Goal: Task Accomplishment & Management: Complete application form

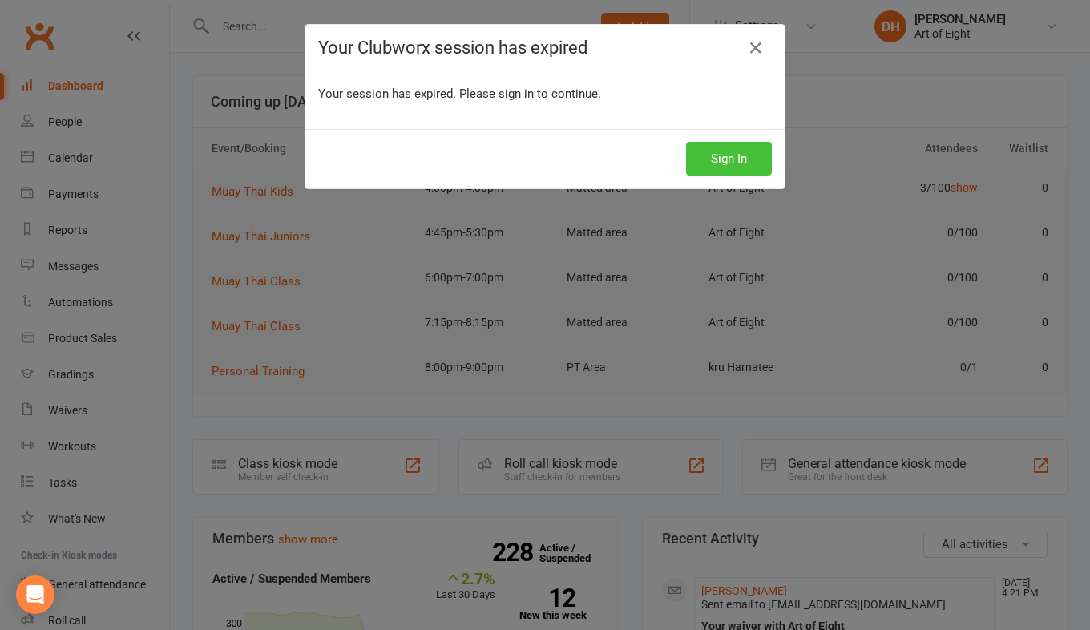
click at [740, 166] on button "Sign In" at bounding box center [729, 159] width 86 height 34
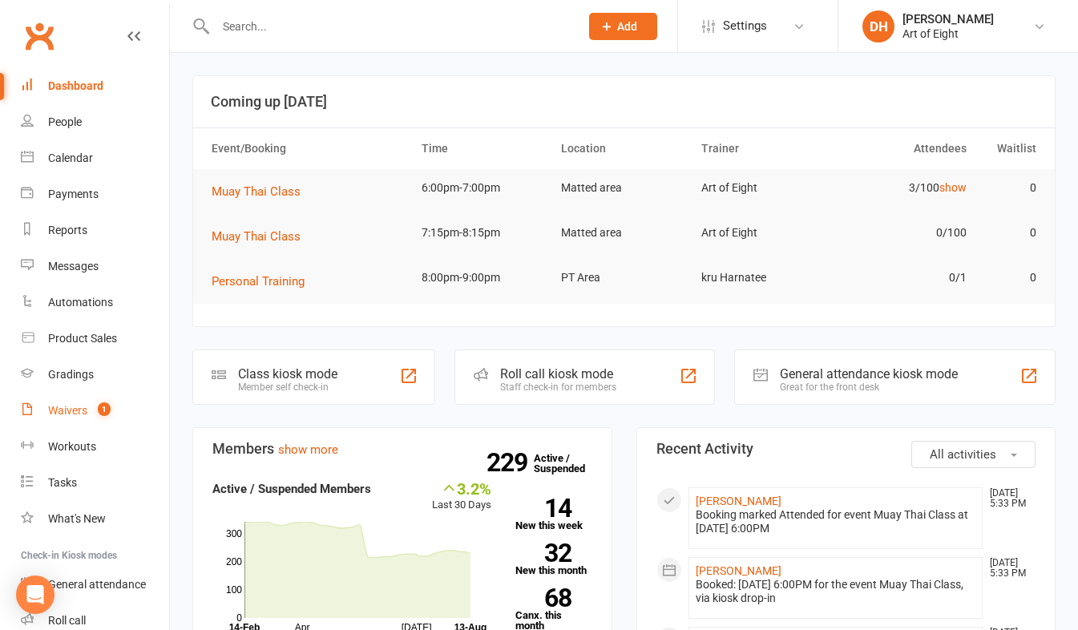
click at [61, 405] on div "Waivers" at bounding box center [67, 410] width 39 height 13
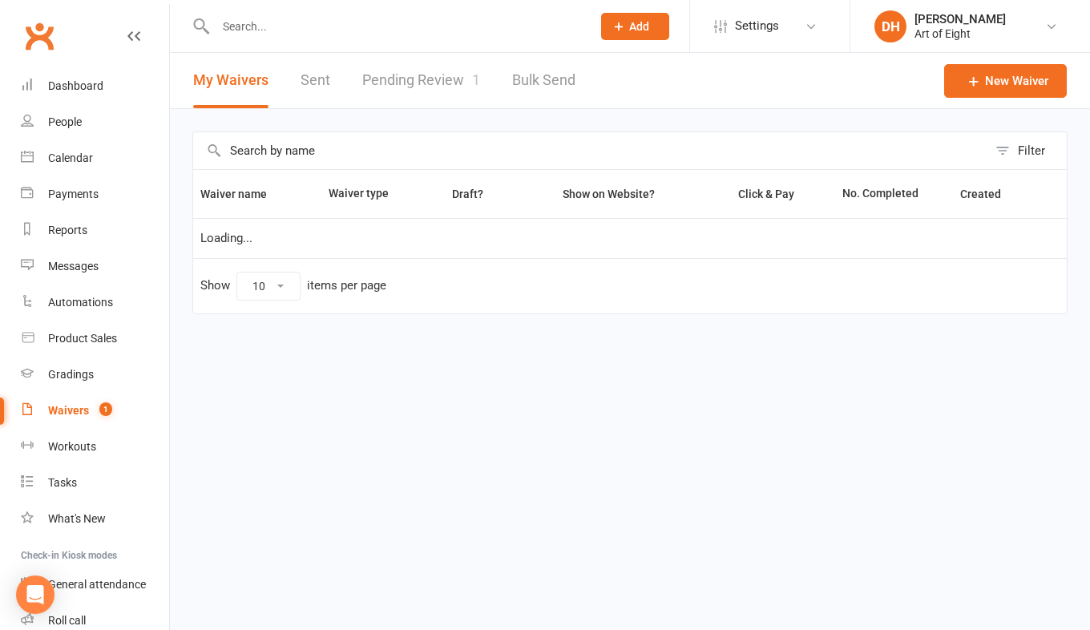
click at [451, 79] on link "Pending Review 1" at bounding box center [421, 80] width 118 height 55
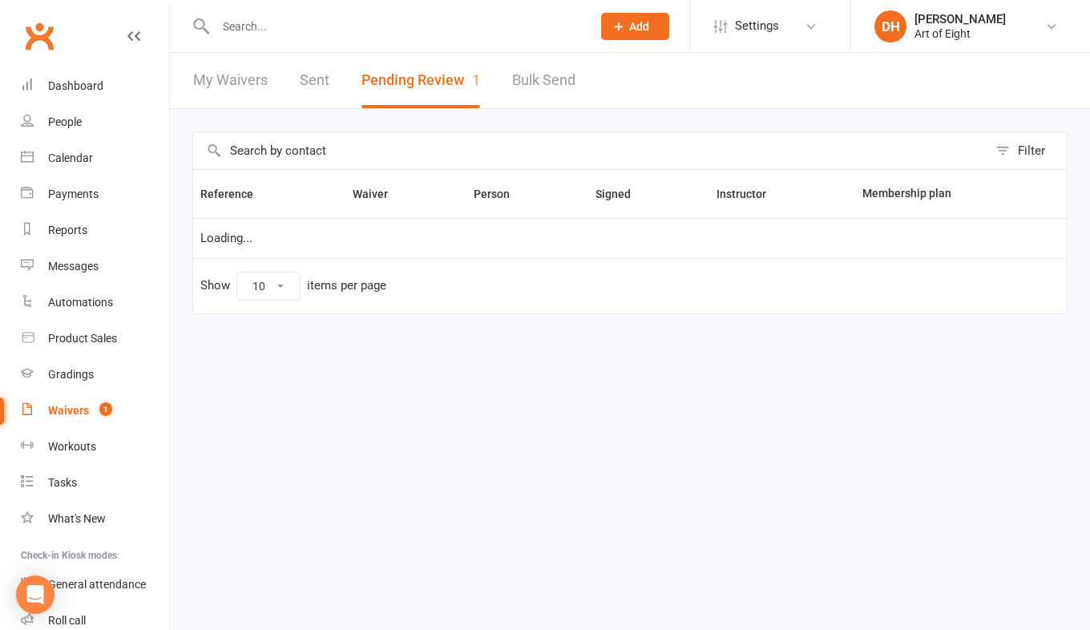
select select "50"
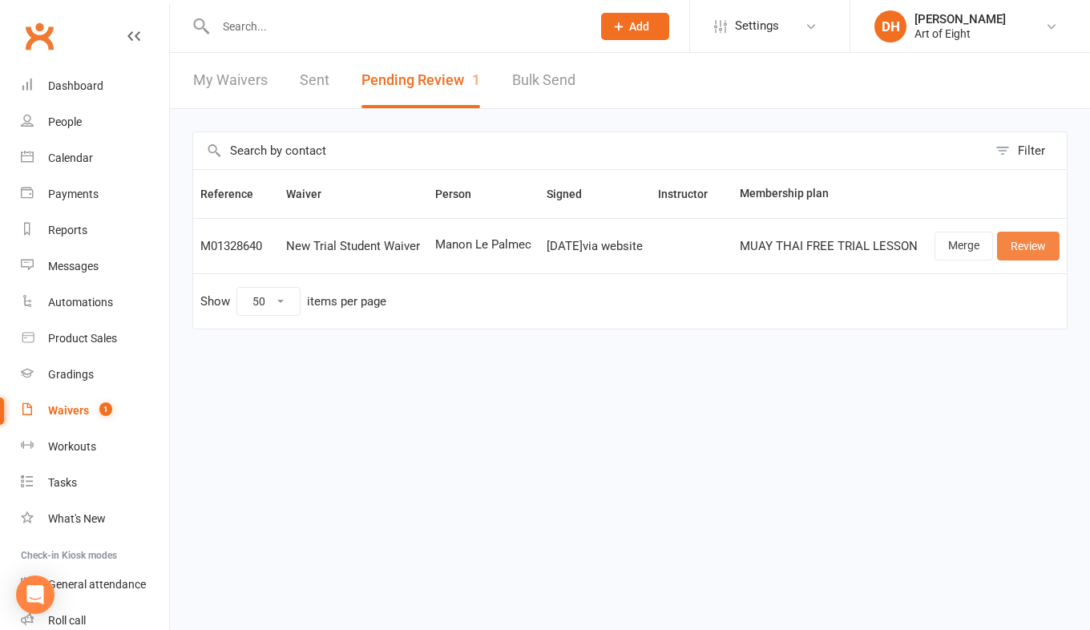
click at [1025, 252] on link "Review" at bounding box center [1028, 246] width 63 height 29
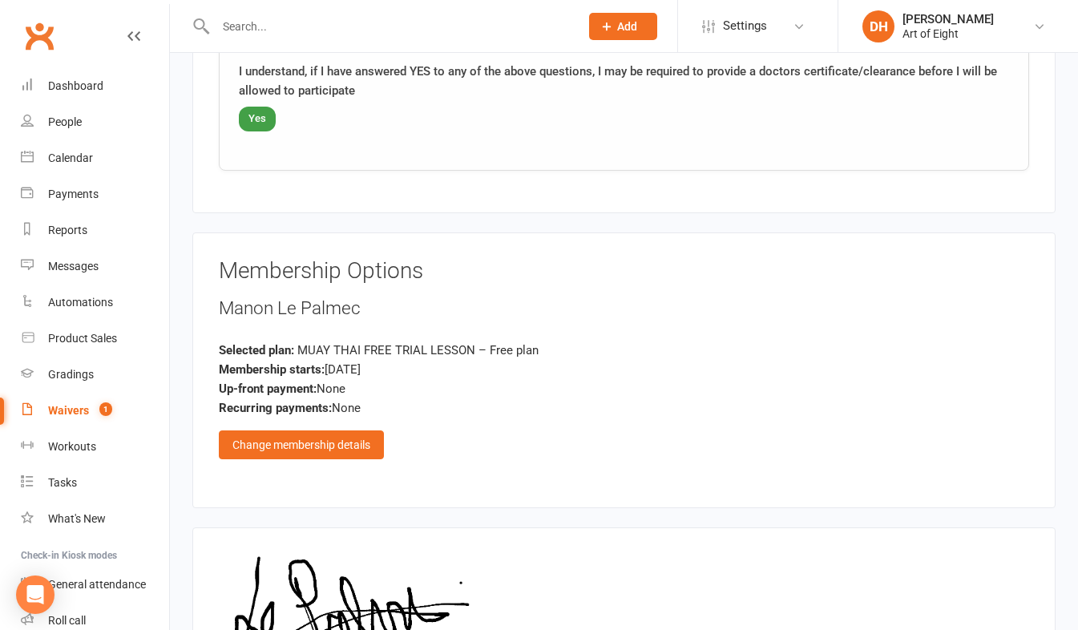
scroll to position [2661, 0]
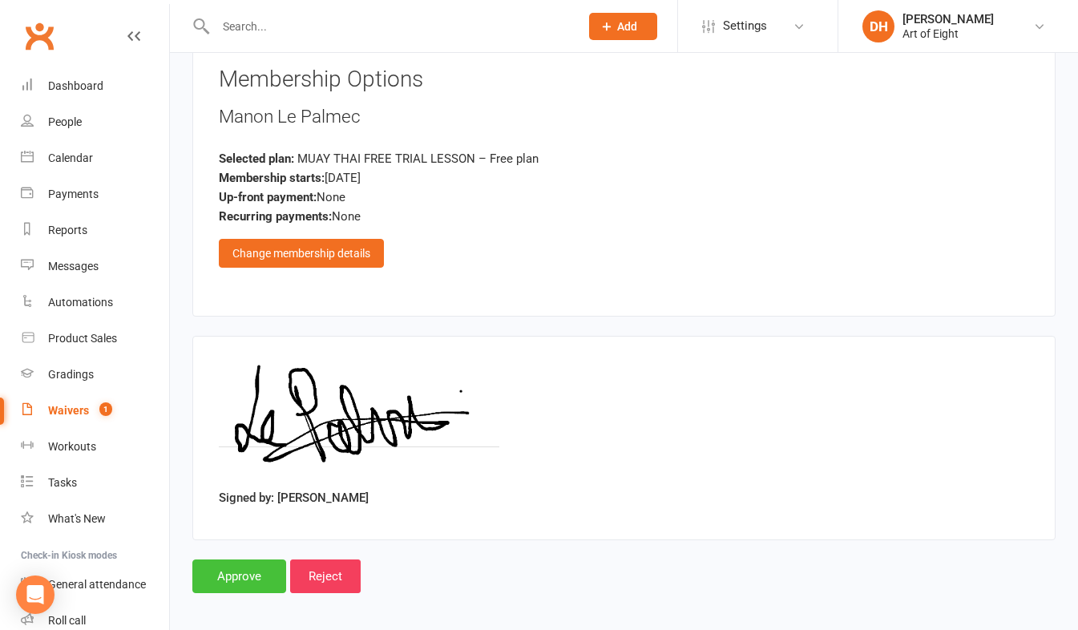
click at [243, 560] on input "Approve" at bounding box center [239, 576] width 94 height 34
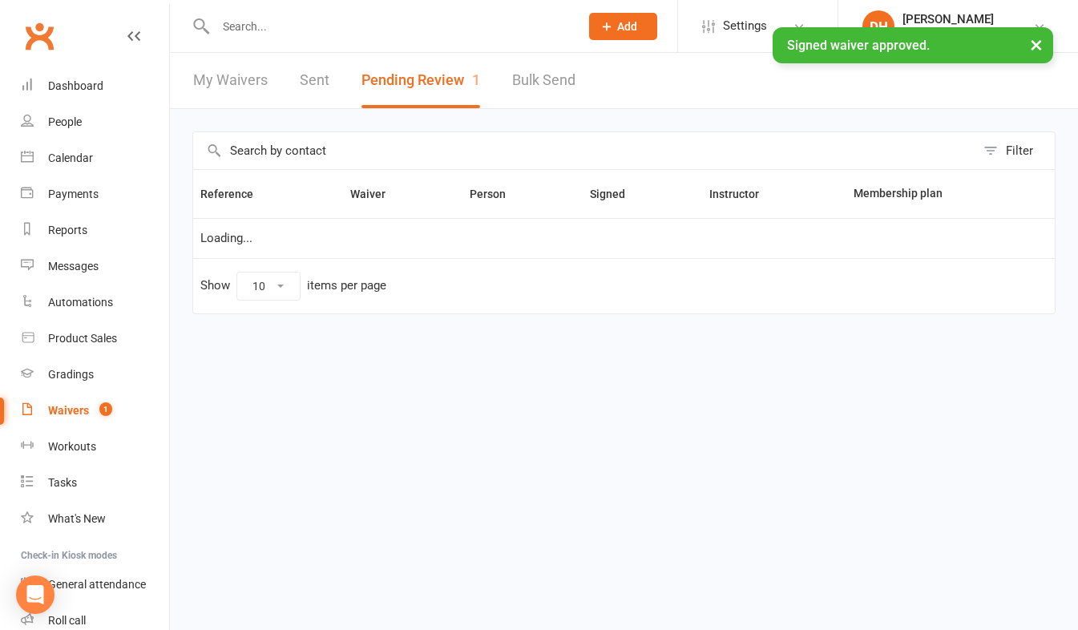
select select "50"
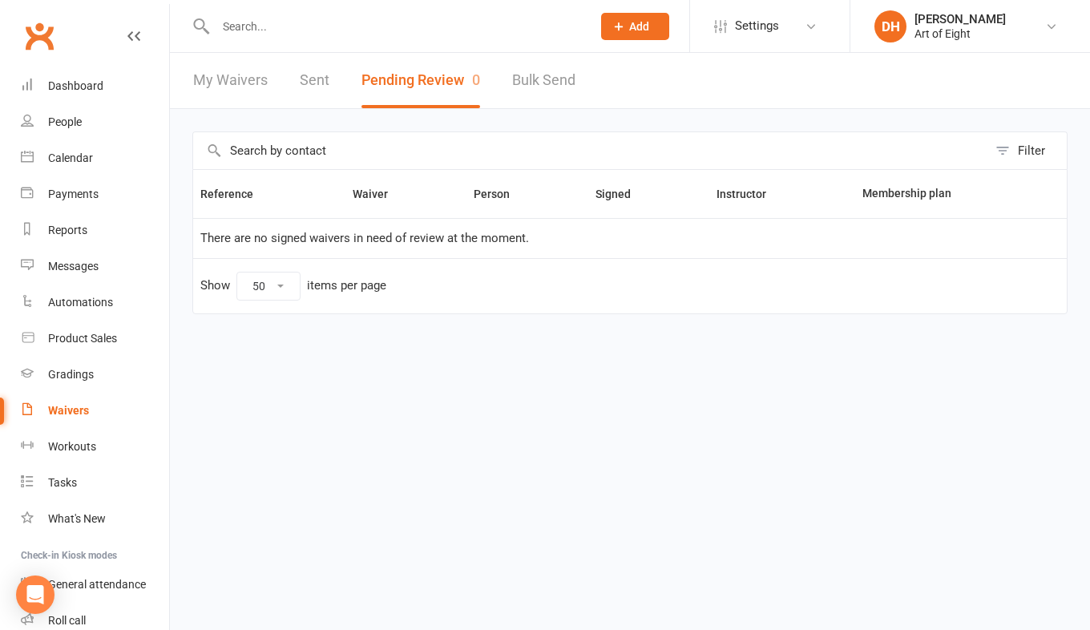
click at [309, 29] on input "text" at bounding box center [395, 26] width 369 height 22
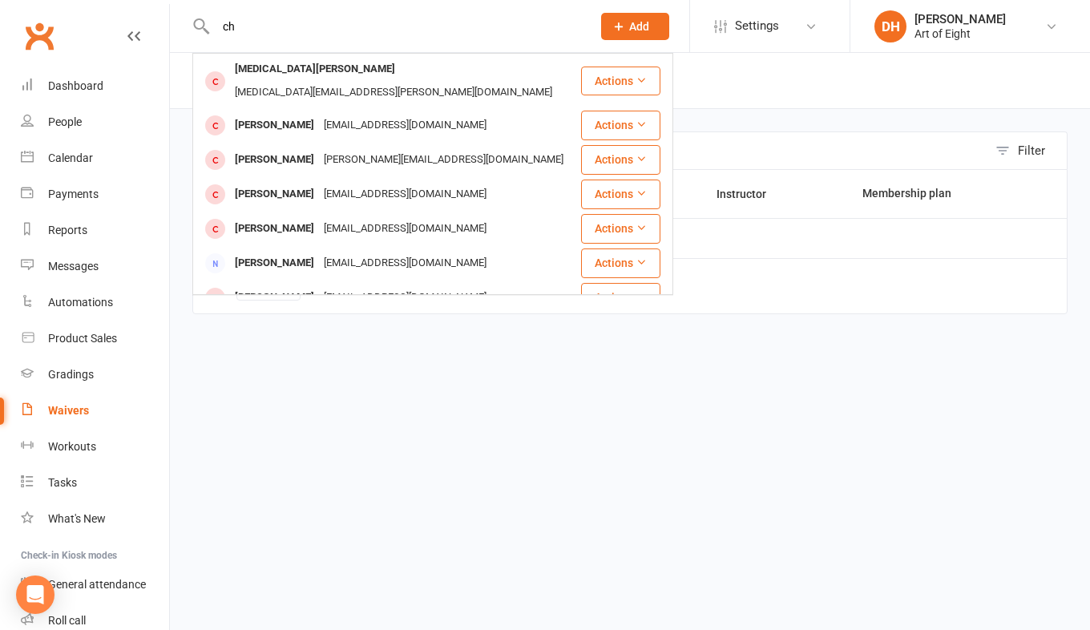
type input "c"
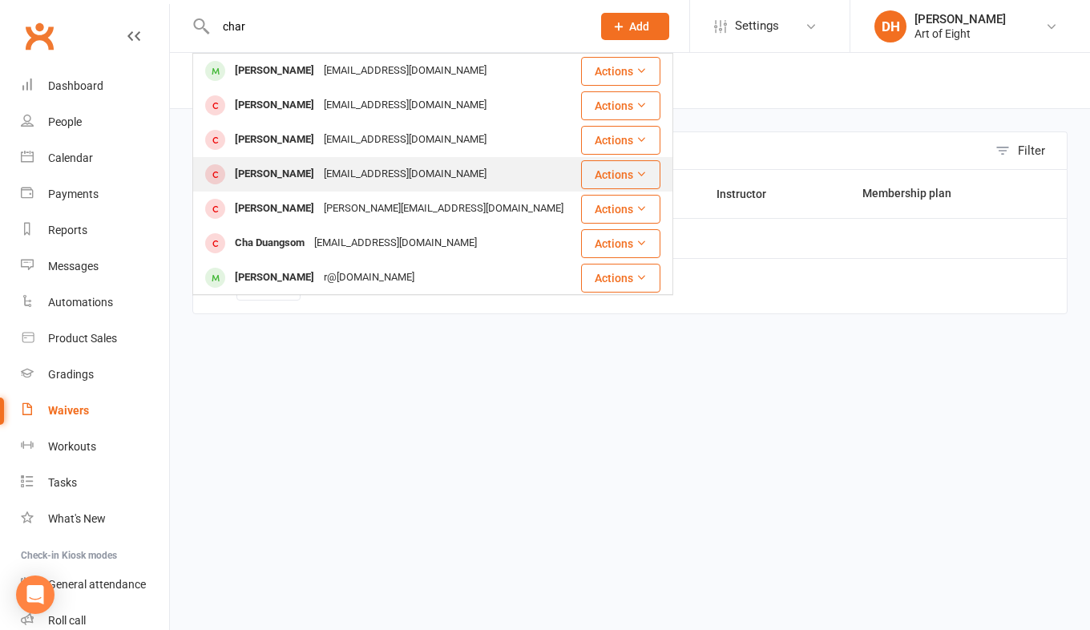
type input "char"
click at [276, 175] on div "Charles Chen" at bounding box center [274, 174] width 89 height 23
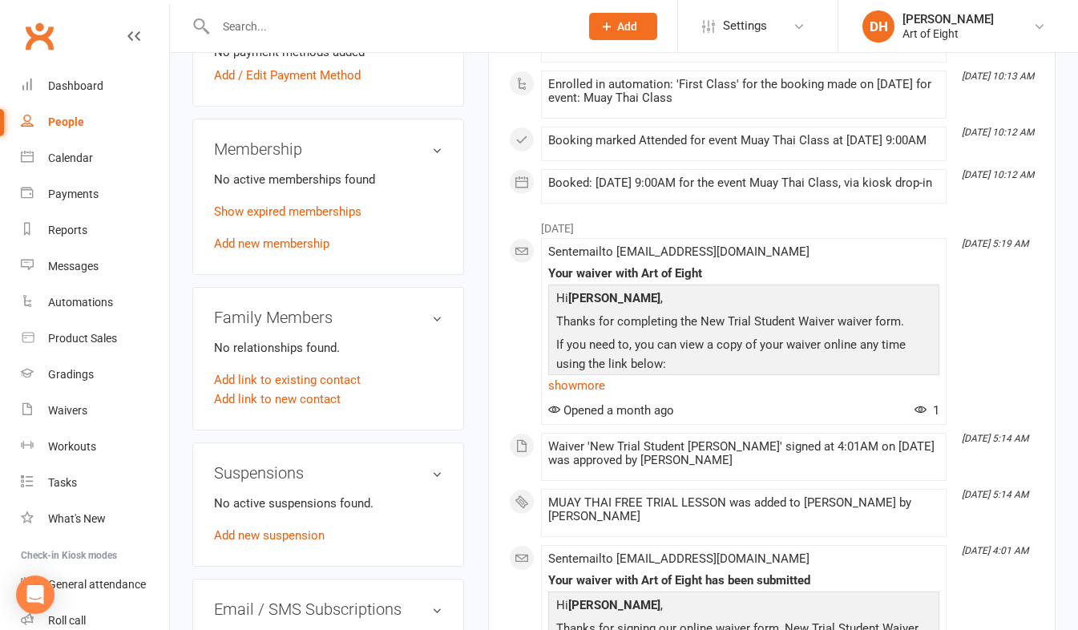
scroll to position [561, 0]
click at [249, 208] on link "Show expired memberships" at bounding box center [287, 211] width 147 height 14
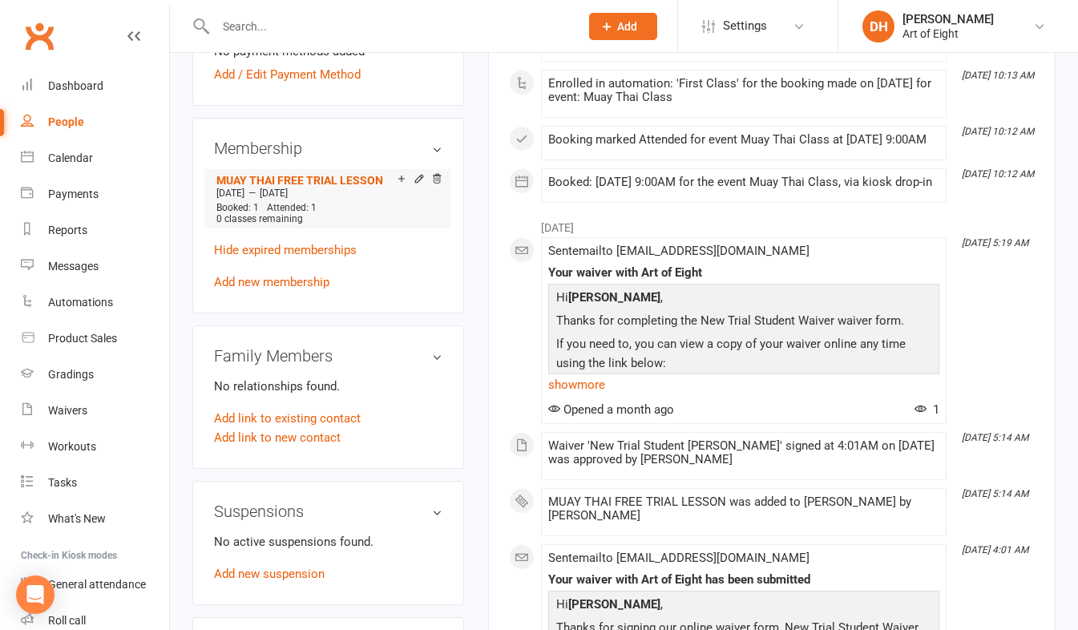
scroll to position [481, 0]
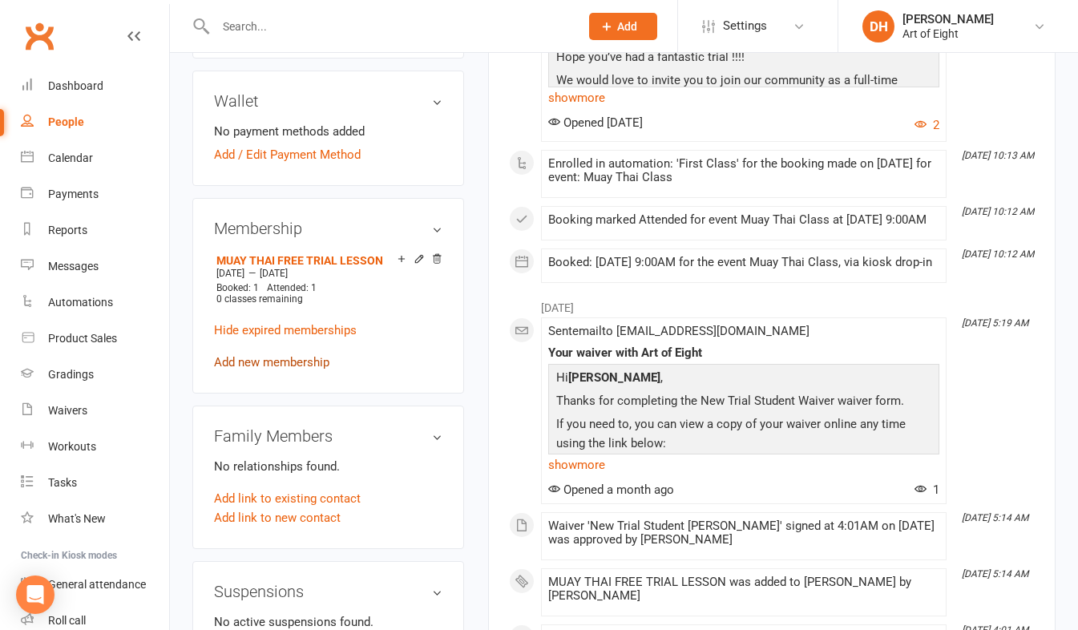
click at [278, 364] on link "Add new membership" at bounding box center [271, 362] width 115 height 14
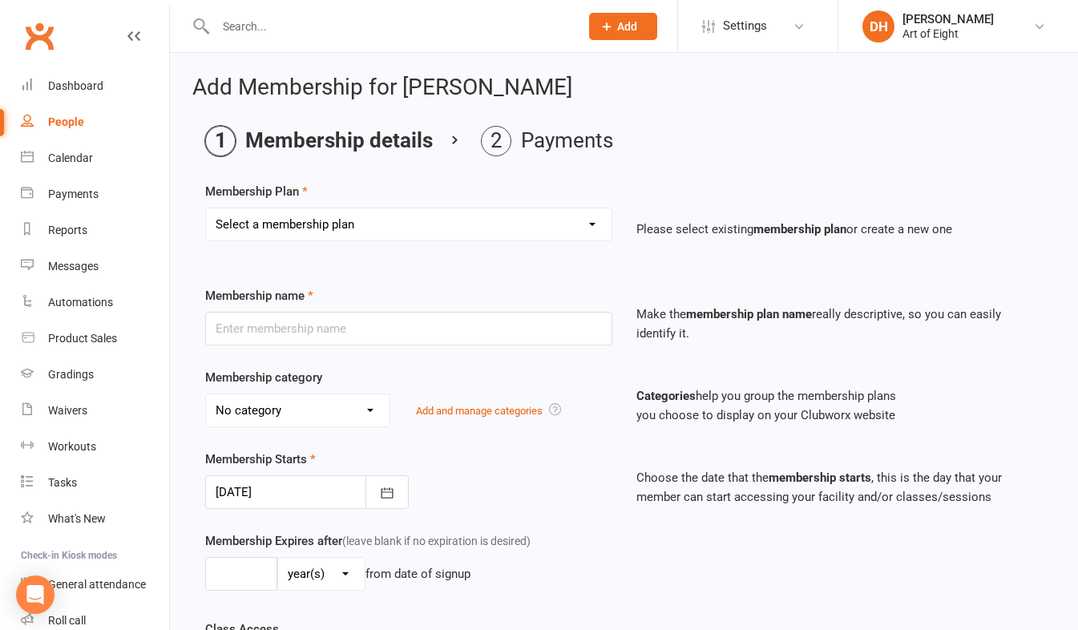
click at [352, 218] on select "Select a membership plan Create new Membership Plan MUAY THAI Adult - 12 Month …" at bounding box center [408, 224] width 405 height 32
select select "7"
click at [206, 208] on select "Select a membership plan Create new Membership Plan MUAY THAI Adult - 12 Month …" at bounding box center [408, 224] width 405 height 32
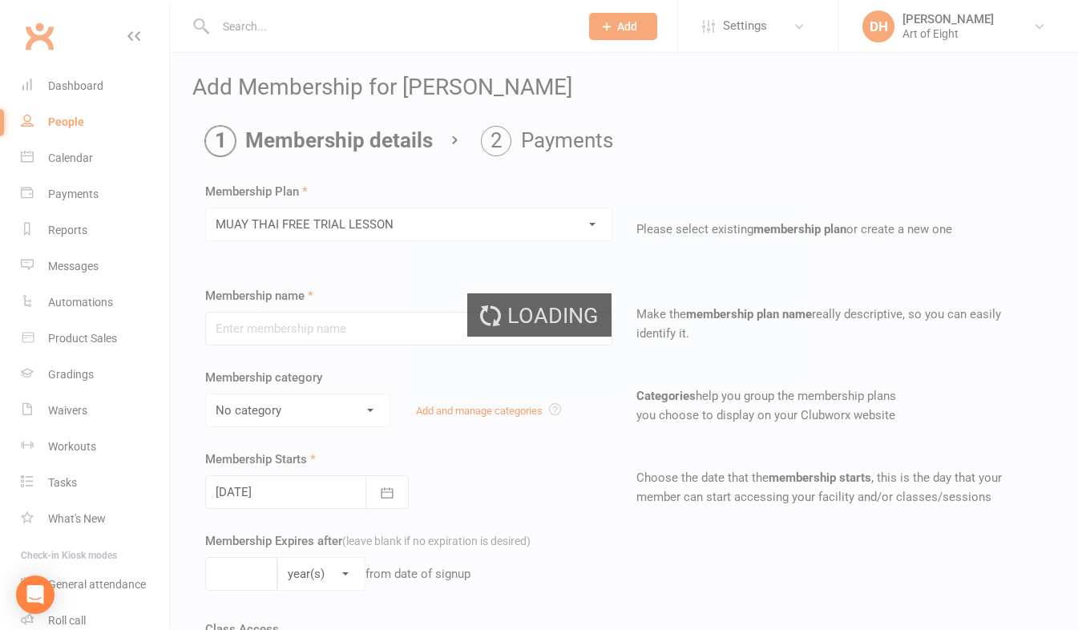
type input "MUAY THAI FREE TRIAL LESSON"
type input "30"
select select "0"
type input "1"
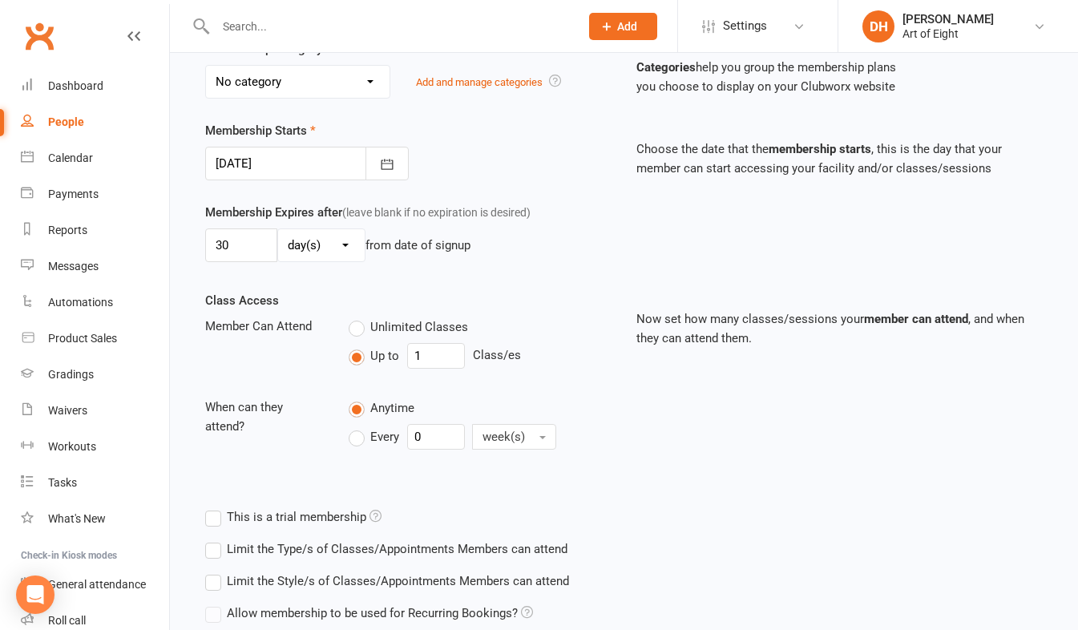
scroll to position [463, 0]
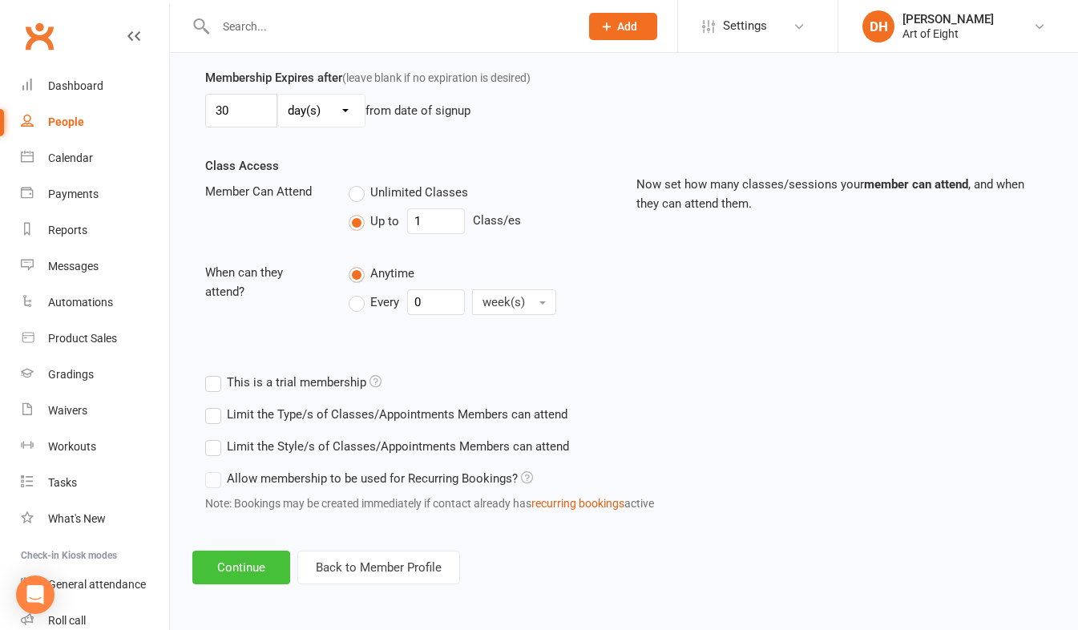
click at [248, 567] on button "Continue" at bounding box center [241, 568] width 98 height 34
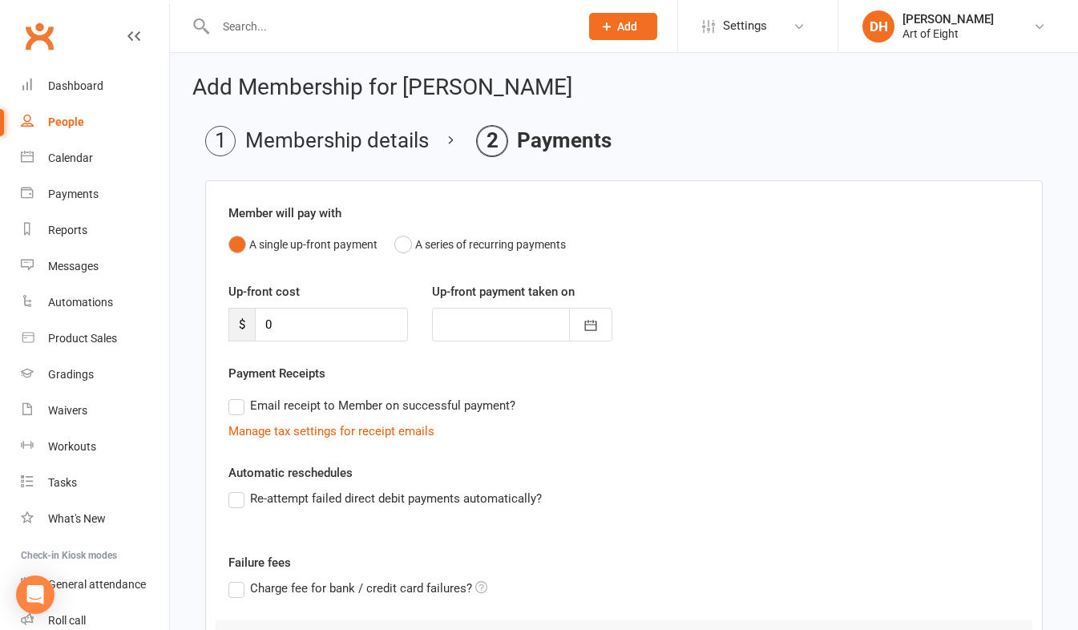
scroll to position [179, 0]
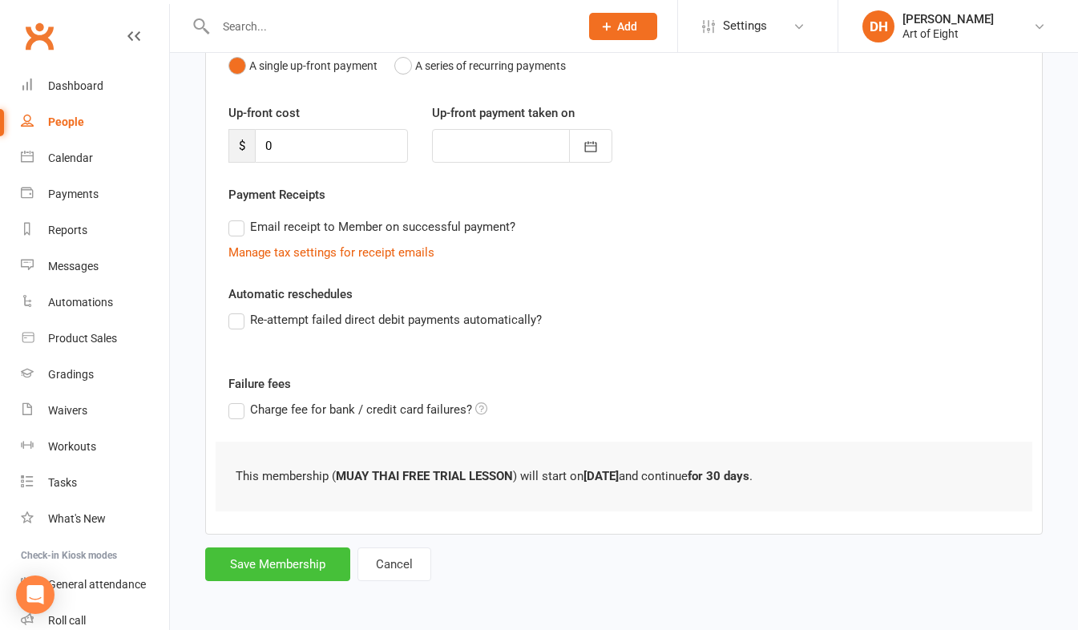
click at [277, 566] on button "Save Membership" at bounding box center [277, 564] width 145 height 34
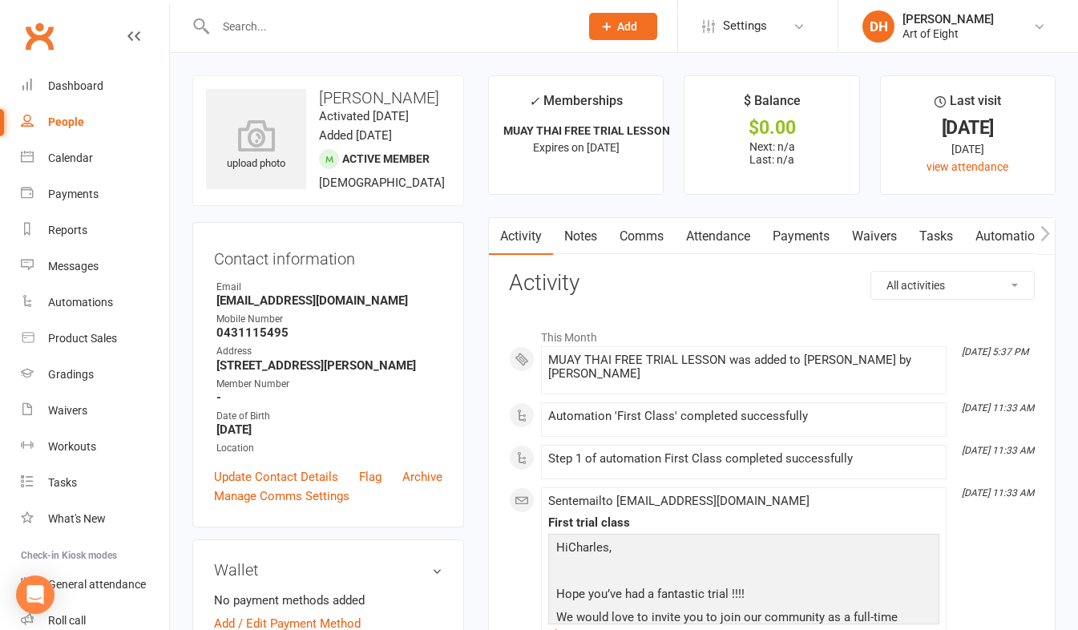
click at [380, 23] on input "text" at bounding box center [389, 26] width 357 height 22
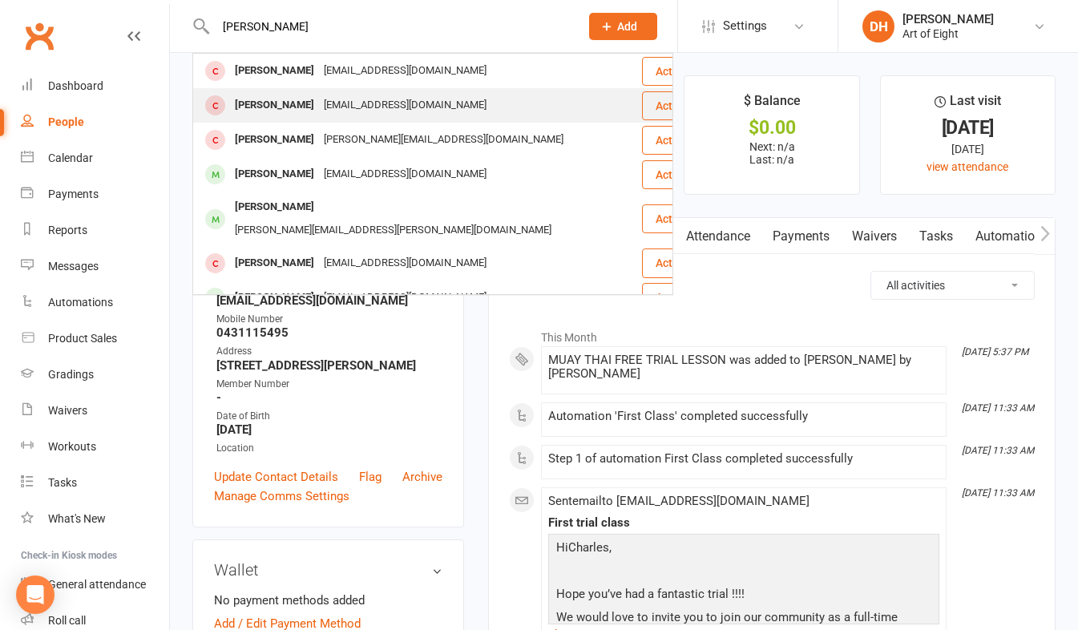
type input "colin j"
click at [288, 105] on div "[PERSON_NAME]" at bounding box center [274, 105] width 89 height 23
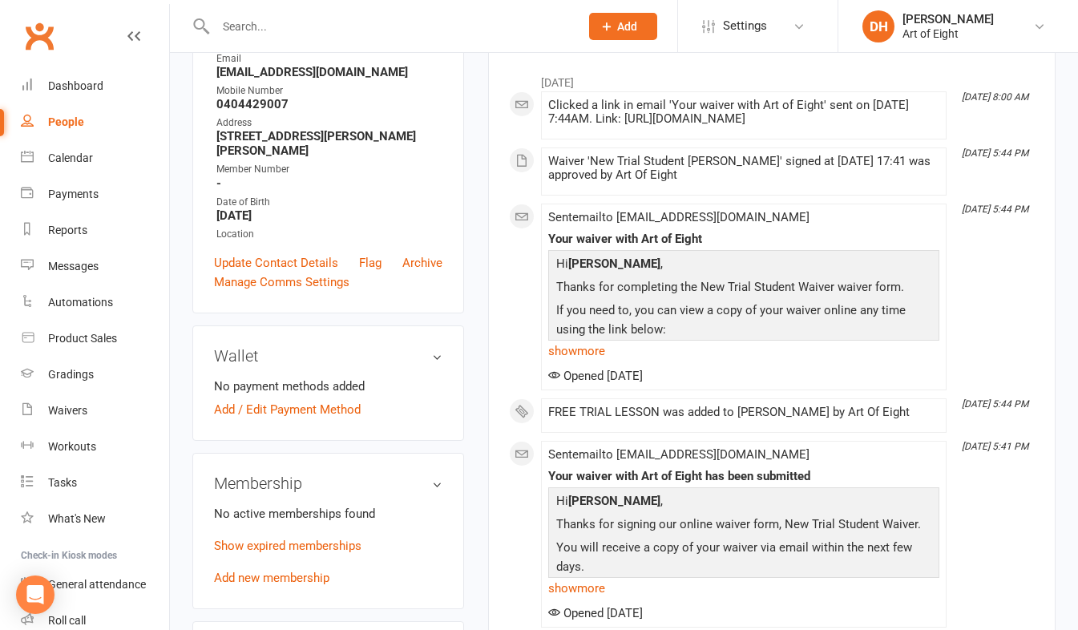
scroll to position [321, 0]
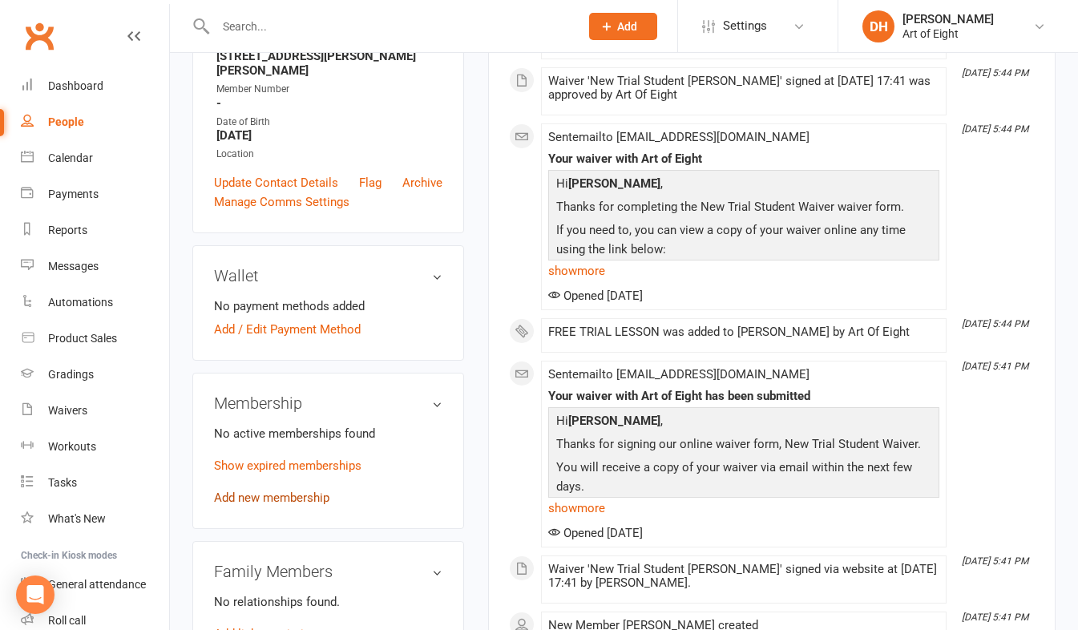
click at [257, 490] on link "Add new membership" at bounding box center [271, 497] width 115 height 14
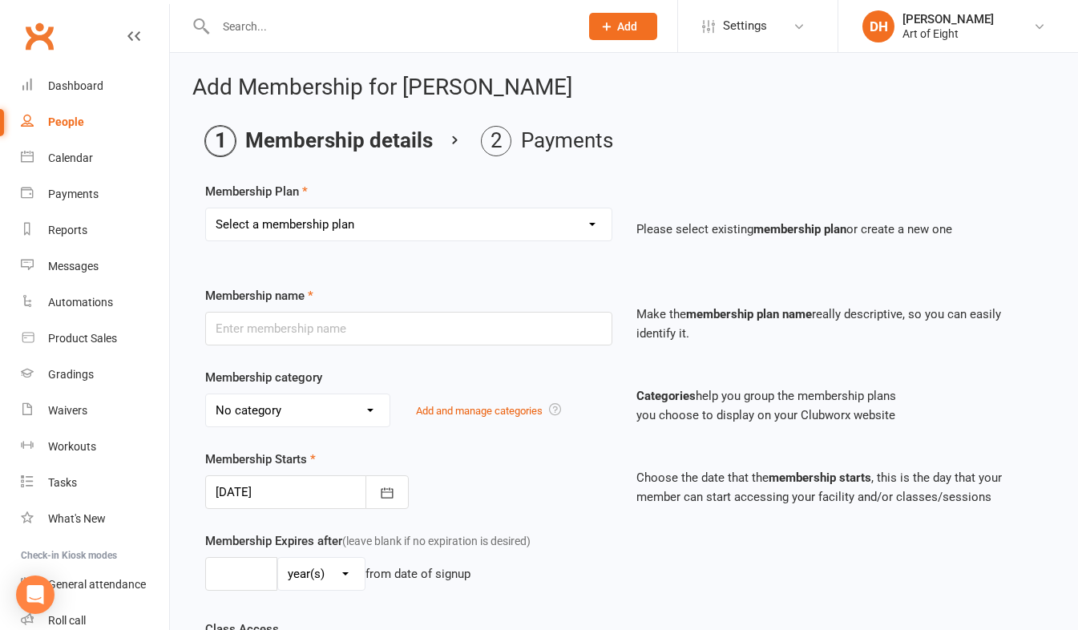
click at [300, 219] on select "Select a membership plan Create new Membership Plan MUAY THAI Adult - 12 Month …" at bounding box center [408, 224] width 405 height 32
select select "6"
click at [206, 208] on select "Select a membership plan Create new Membership Plan MUAY THAI Adult - 12 Month …" at bounding box center [408, 224] width 405 height 32
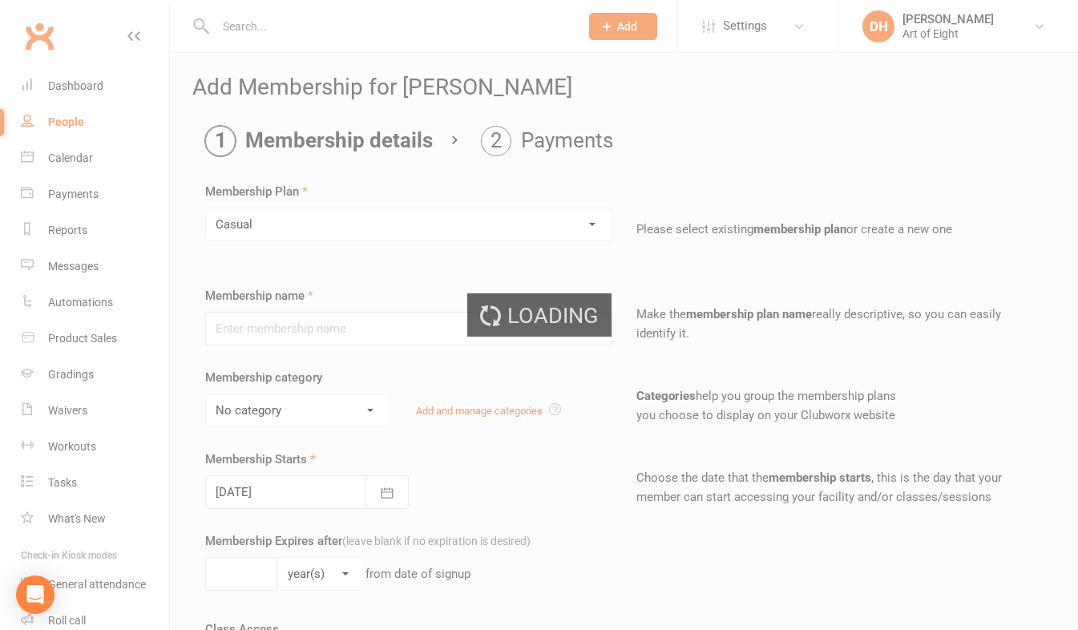
type input "Casual"
select select "2"
type input "0"
select select "1"
type input "1"
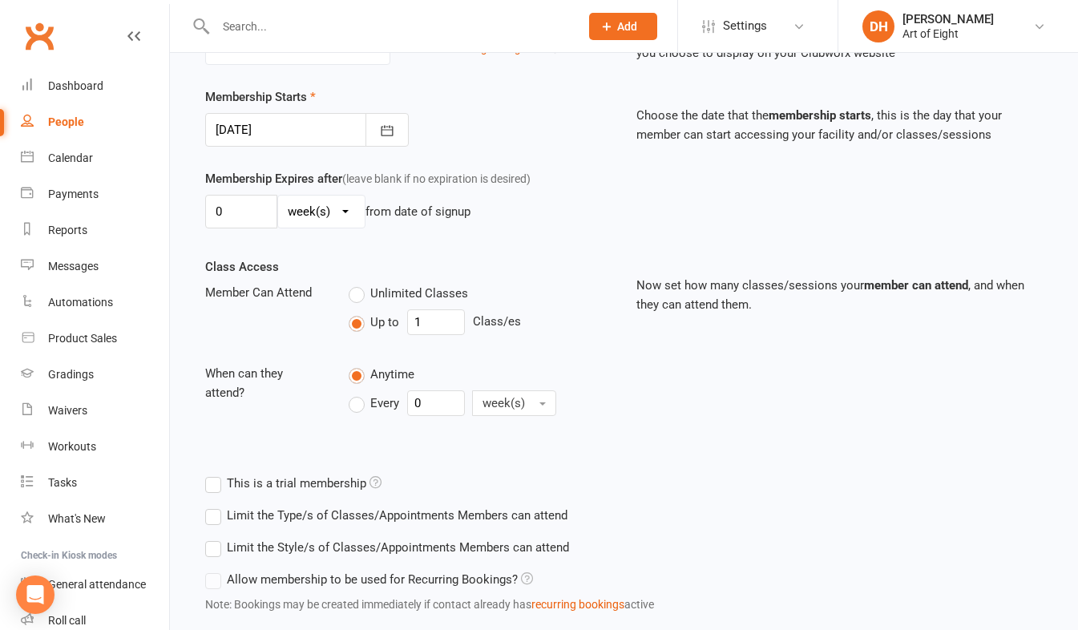
scroll to position [463, 0]
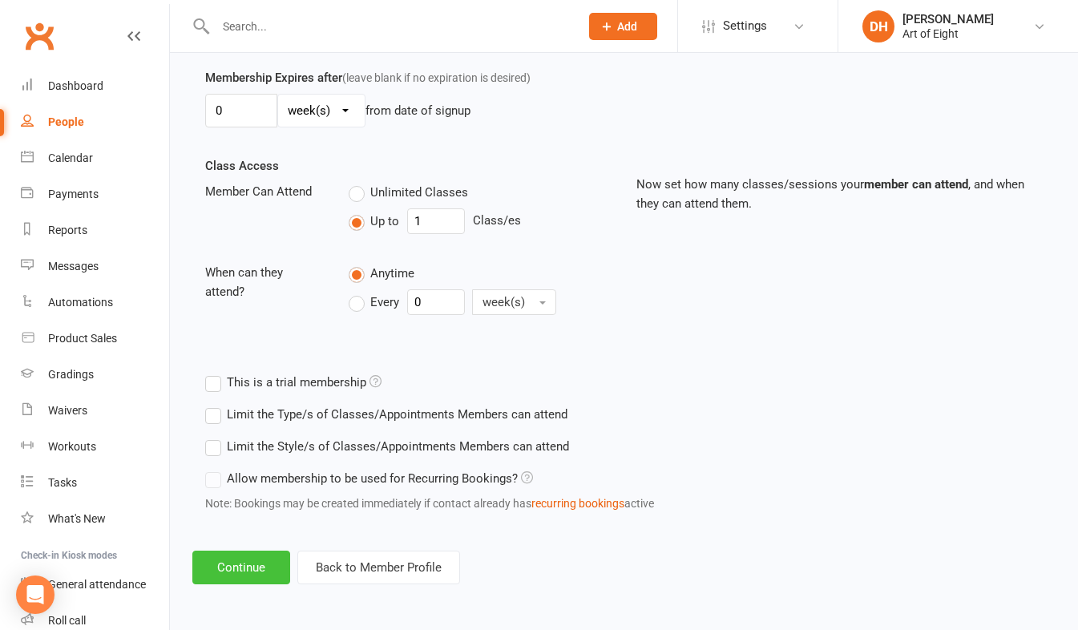
click at [258, 582] on button "Continue" at bounding box center [241, 568] width 98 height 34
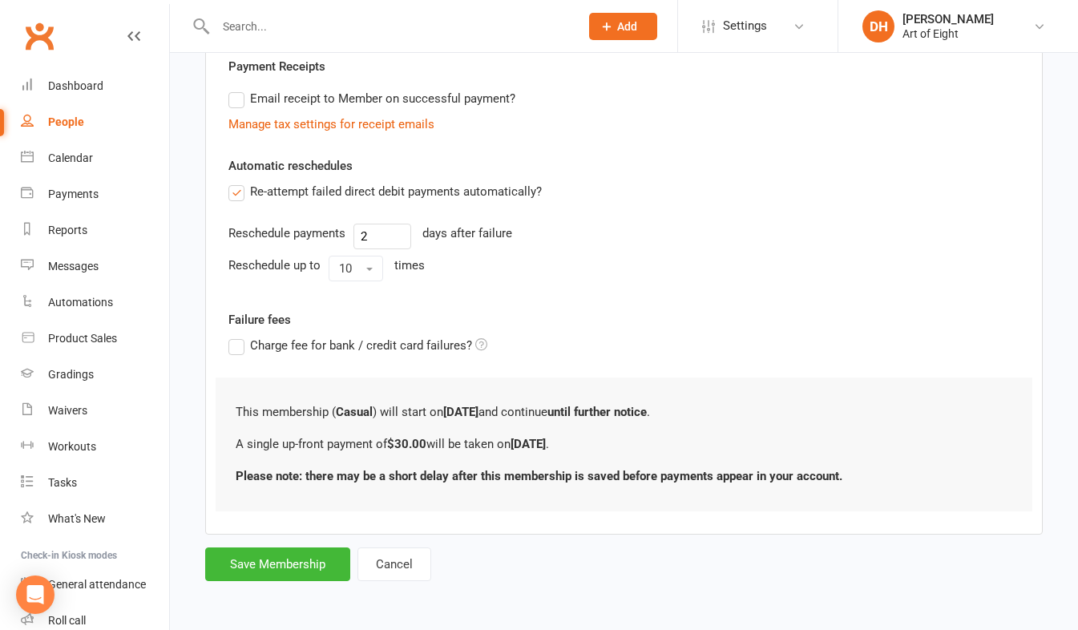
scroll to position [0, 0]
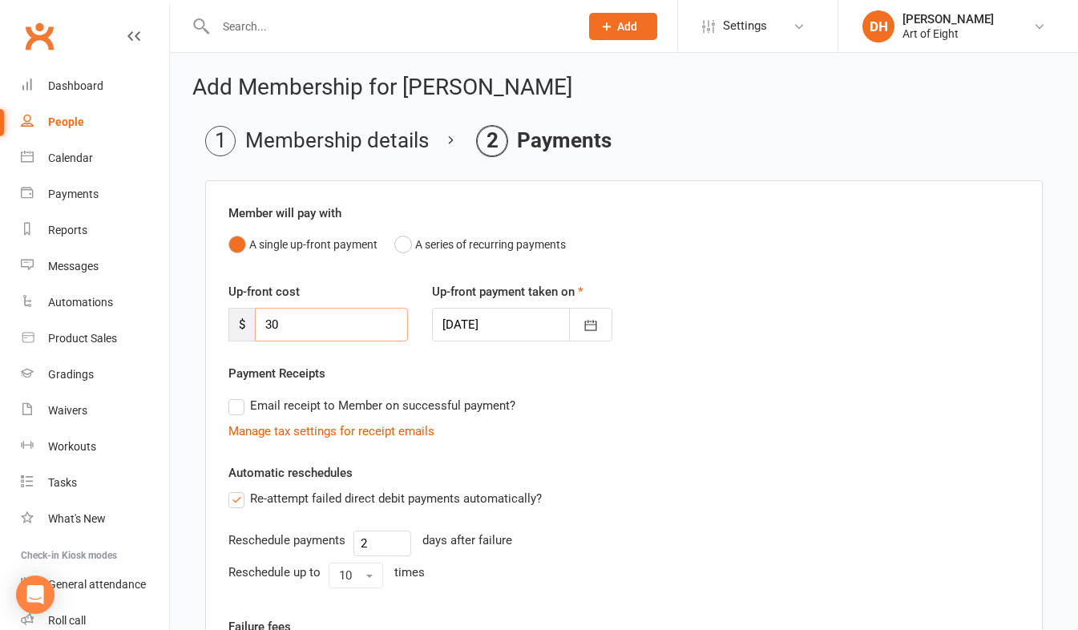
drag, startPoint x: 302, startPoint y: 327, endPoint x: 220, endPoint y: 326, distance: 81.7
click at [224, 325] on div "Up-front cost $ 30" at bounding box center [318, 311] width 204 height 59
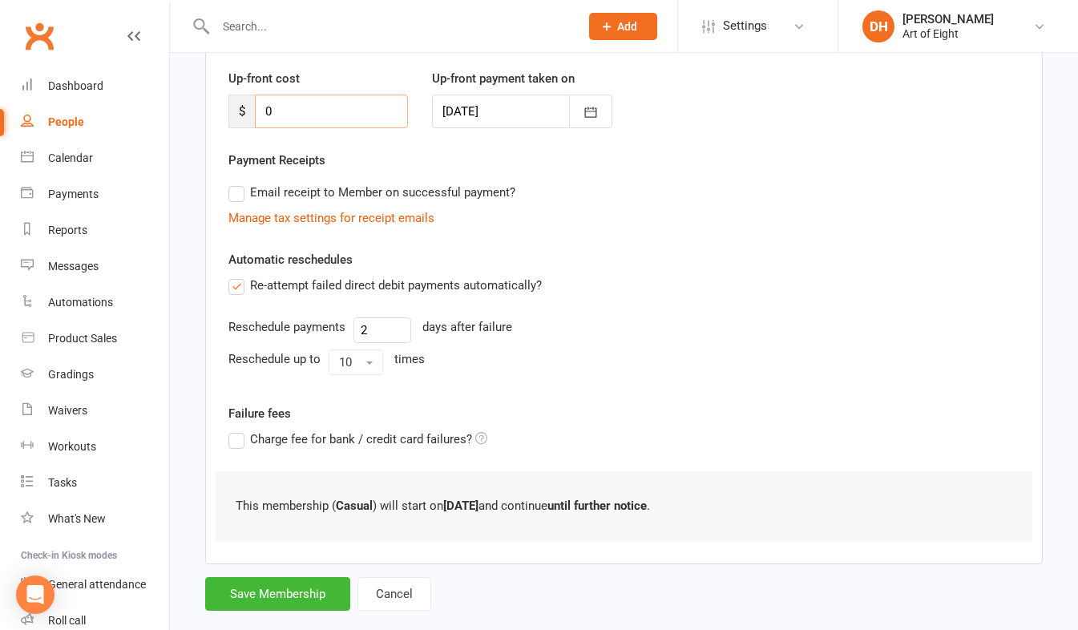
scroll to position [243, 0]
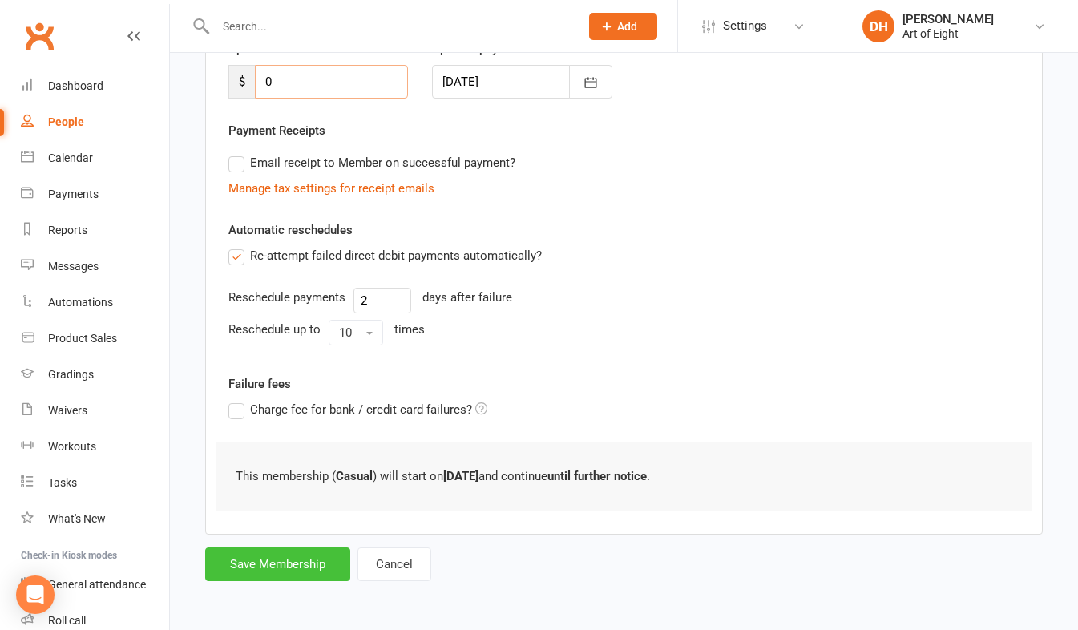
type input "0"
click at [283, 563] on button "Save Membership" at bounding box center [277, 564] width 145 height 34
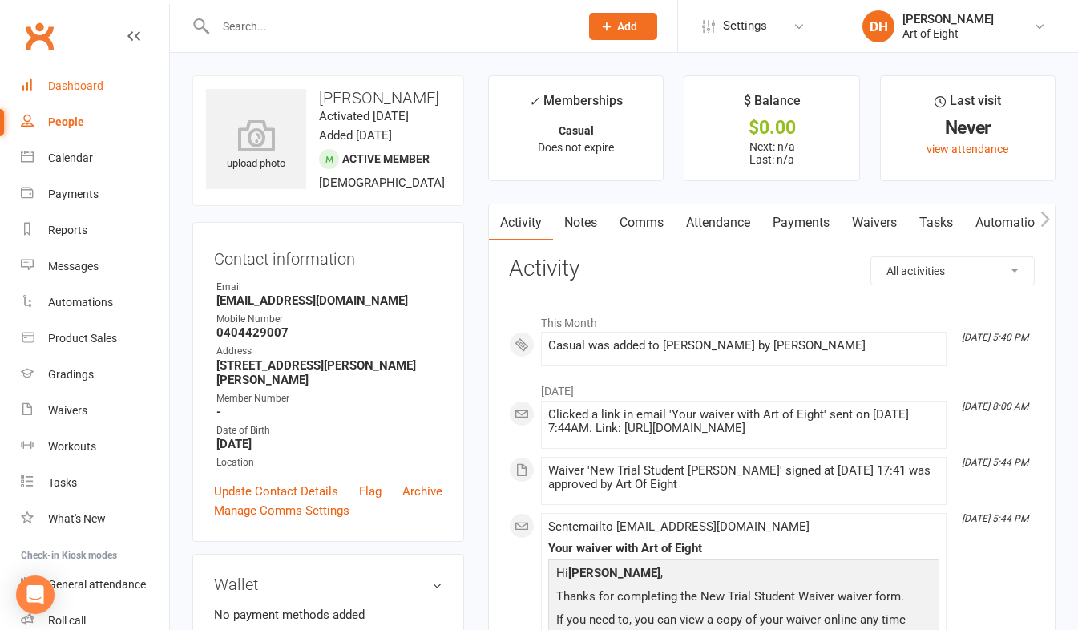
click at [77, 88] on div "Dashboard" at bounding box center [75, 85] width 55 height 13
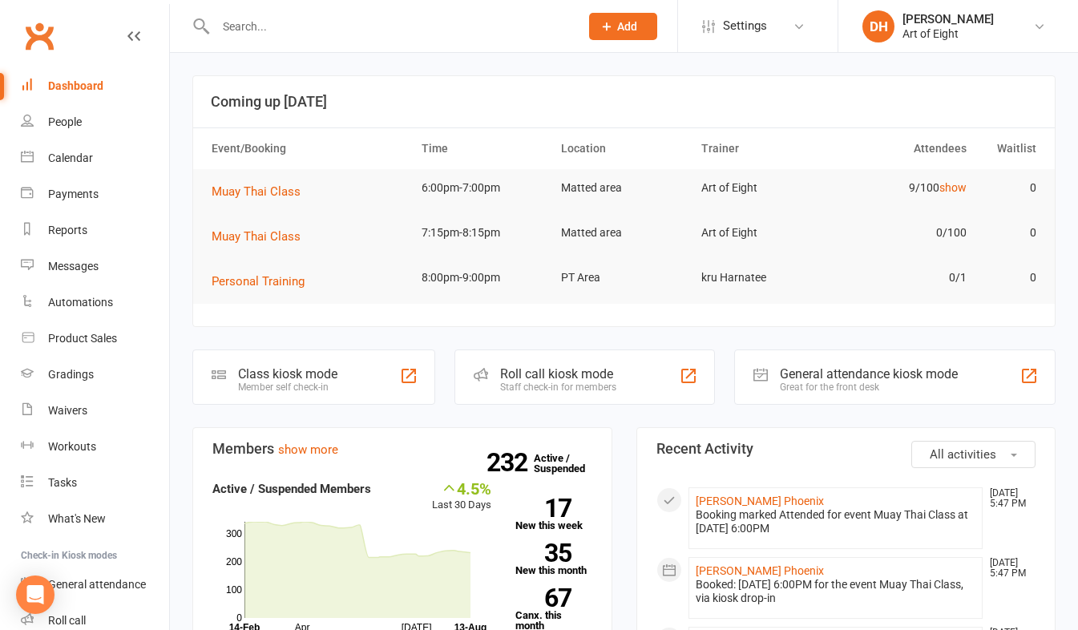
click at [274, 24] on input "text" at bounding box center [389, 26] width 357 height 22
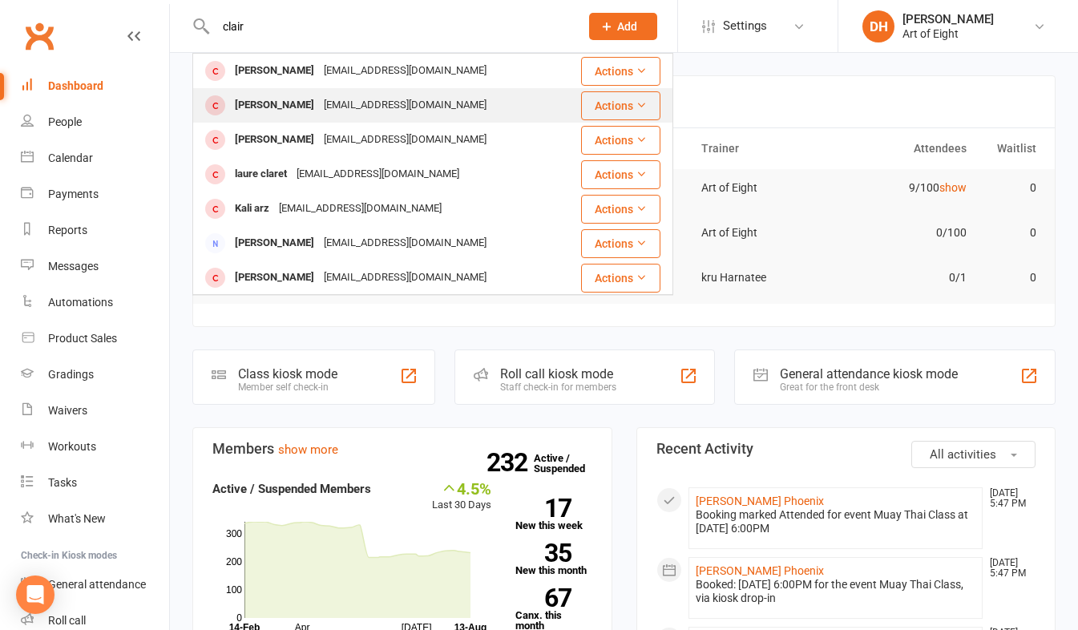
type input "clair"
click at [259, 103] on div "Claire Pritchard" at bounding box center [274, 105] width 89 height 23
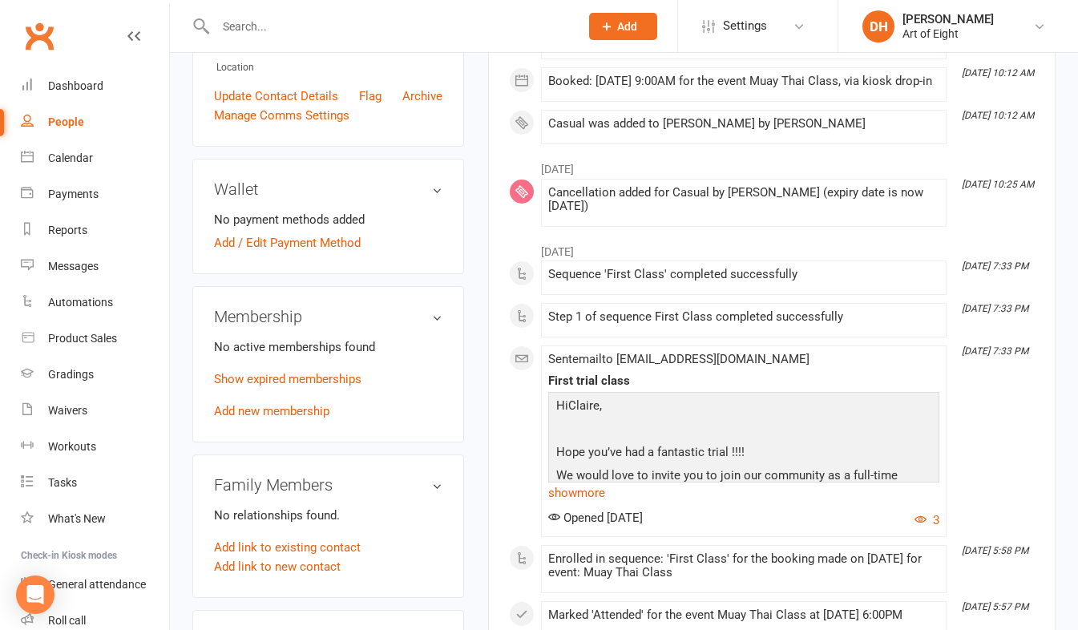
scroll to position [401, 0]
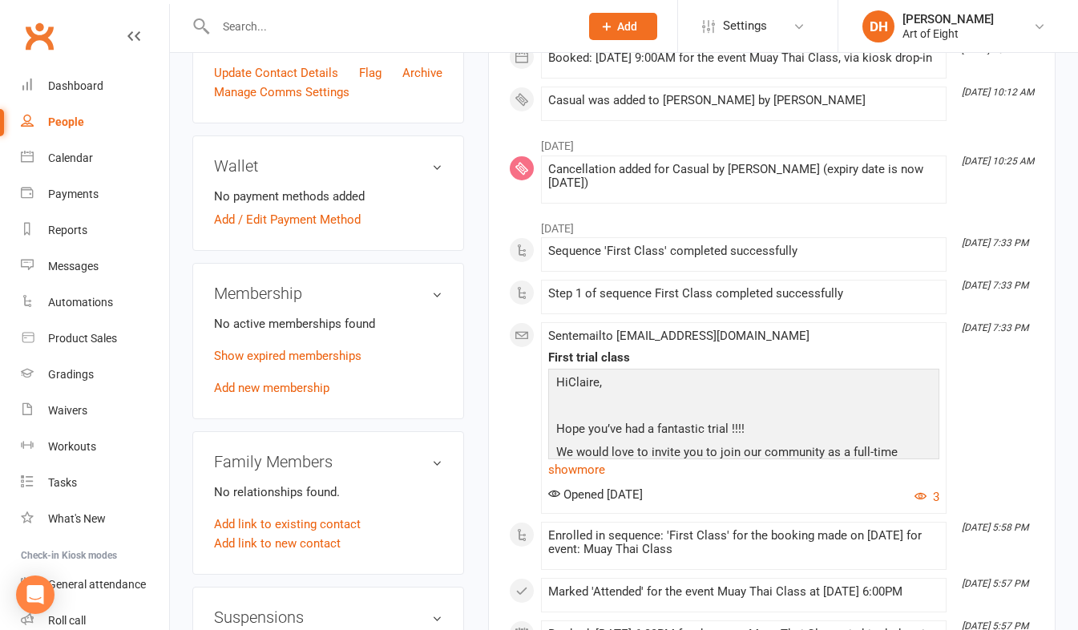
click at [263, 393] on div "No active memberships found Show expired memberships Add new membership" at bounding box center [328, 355] width 228 height 83
click at [266, 395] on link "Add new membership" at bounding box center [271, 388] width 115 height 14
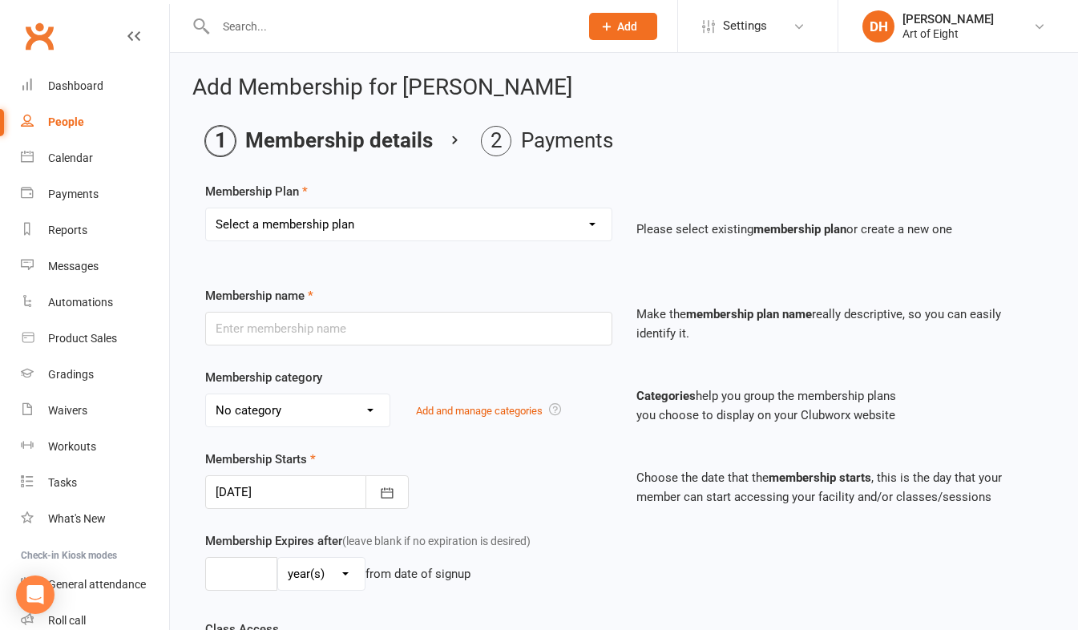
click at [278, 221] on select "Select a membership plan Create new Membership Plan MUAY THAI Adult - 12 Month …" at bounding box center [408, 224] width 405 height 32
select select "5"
click at [206, 208] on select "Select a membership plan Create new Membership Plan MUAY THAI Adult - 12 Month …" at bounding box center [408, 224] width 405 height 32
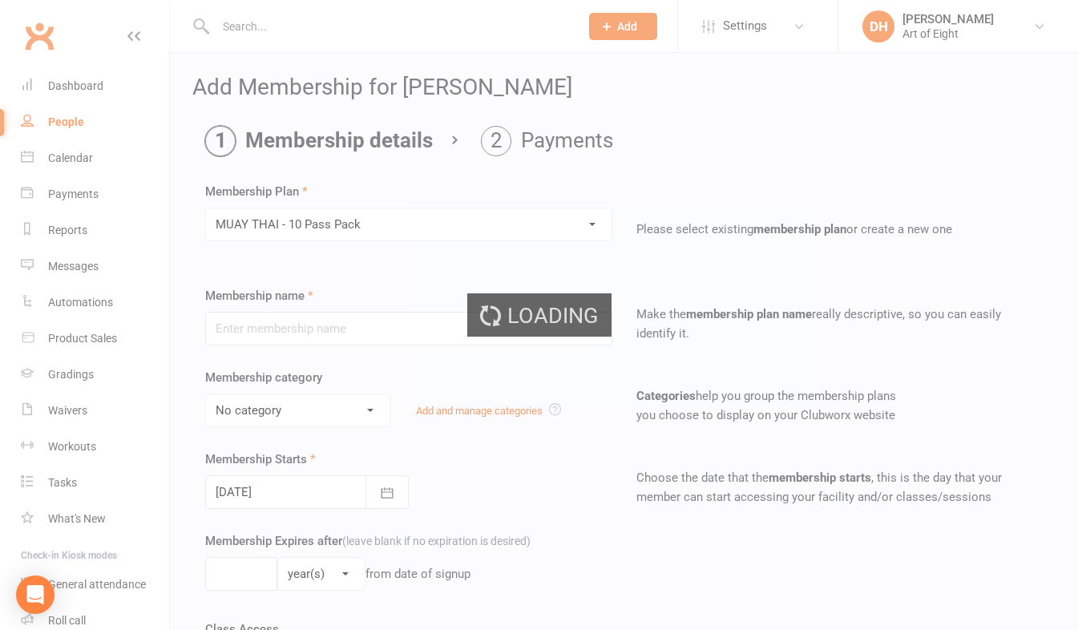
type input "MUAY THAI - 10 Pass Pack"
select select "2"
type input "3"
select select "2"
type input "10"
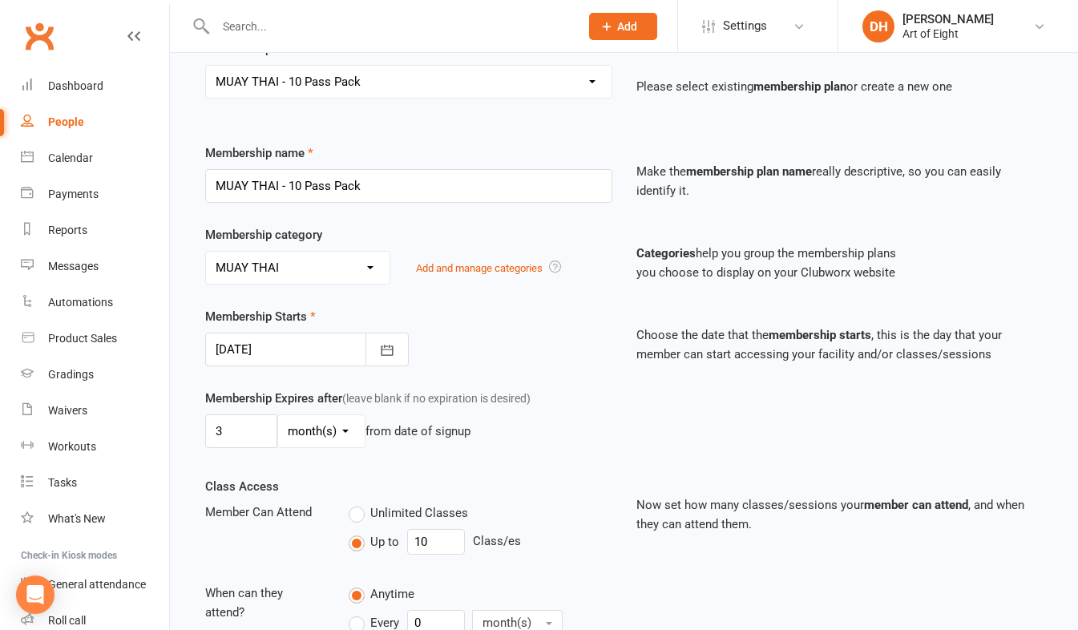
scroll to position [463, 0]
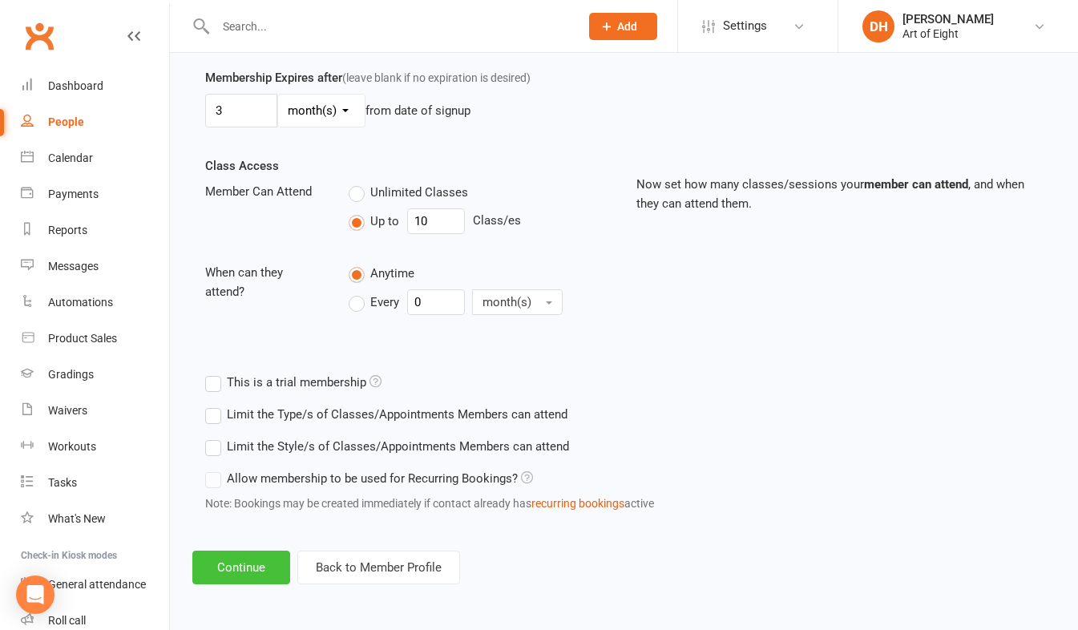
click at [237, 567] on button "Continue" at bounding box center [241, 568] width 98 height 34
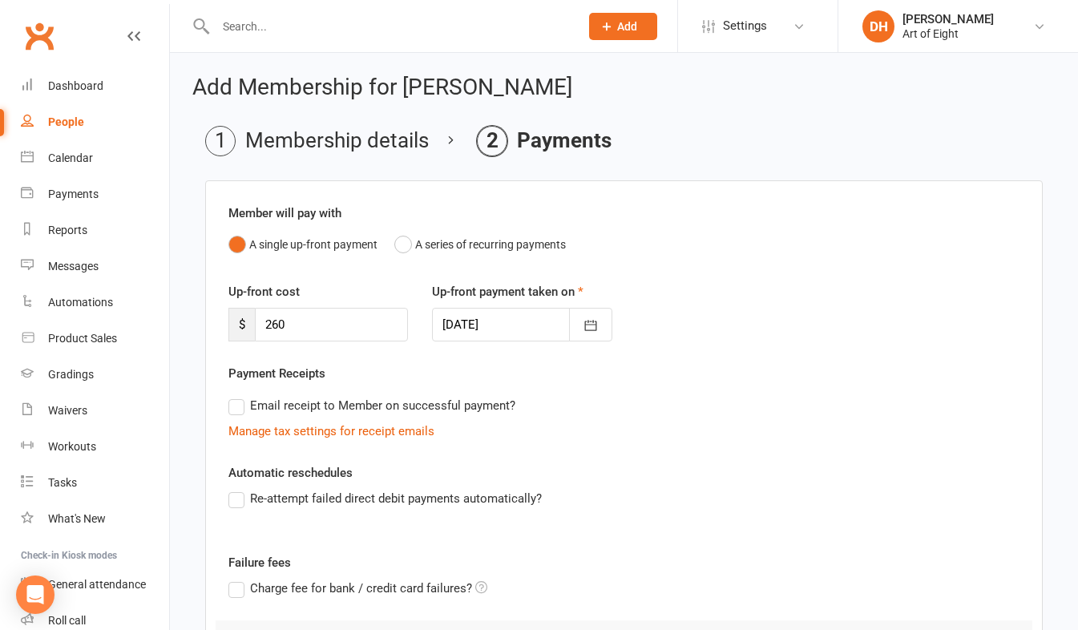
scroll to position [243, 0]
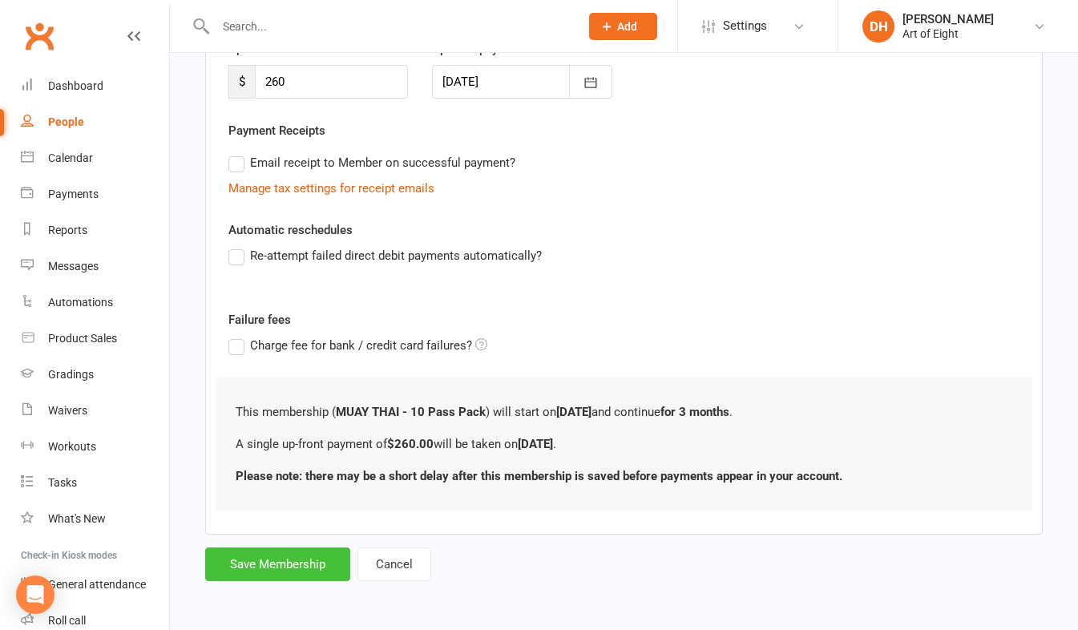
click at [267, 563] on button "Save Membership" at bounding box center [277, 564] width 145 height 34
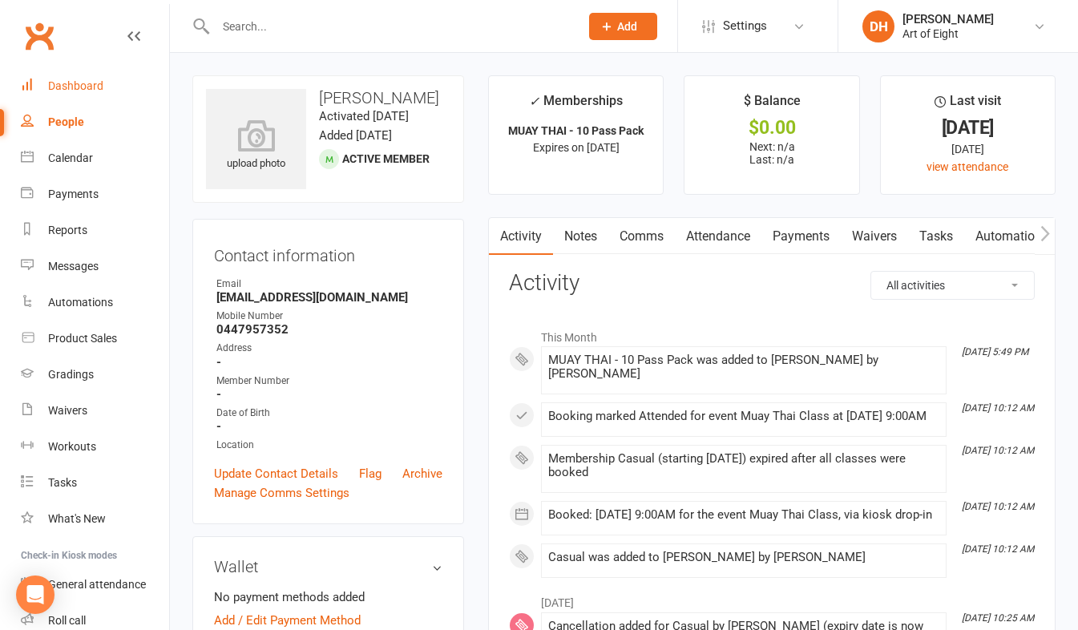
click at [81, 83] on div "Dashboard" at bounding box center [75, 85] width 55 height 13
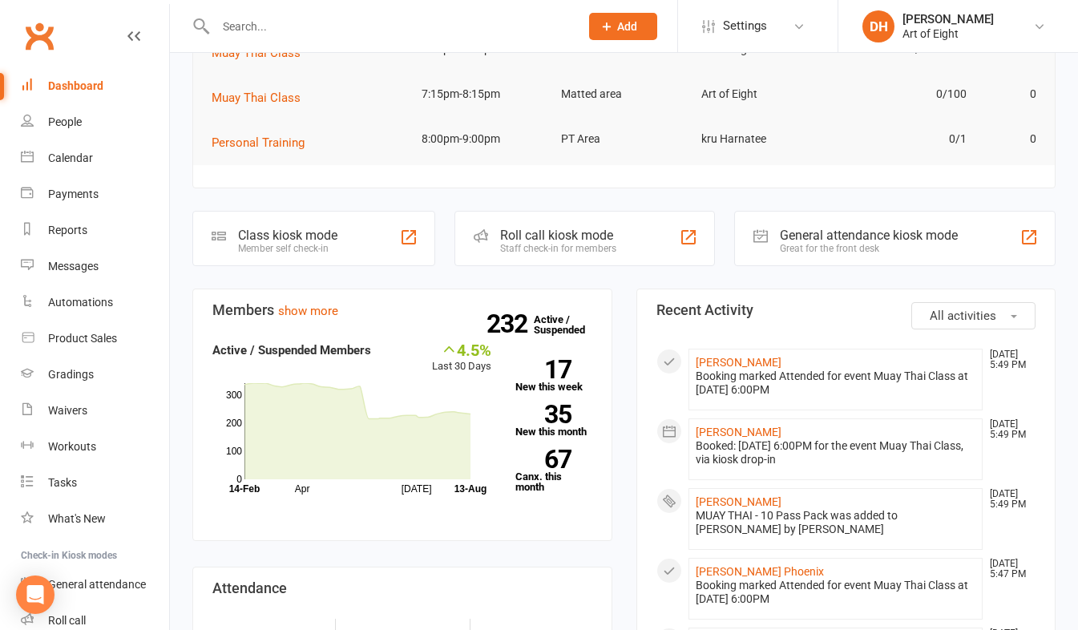
scroll to position [160, 0]
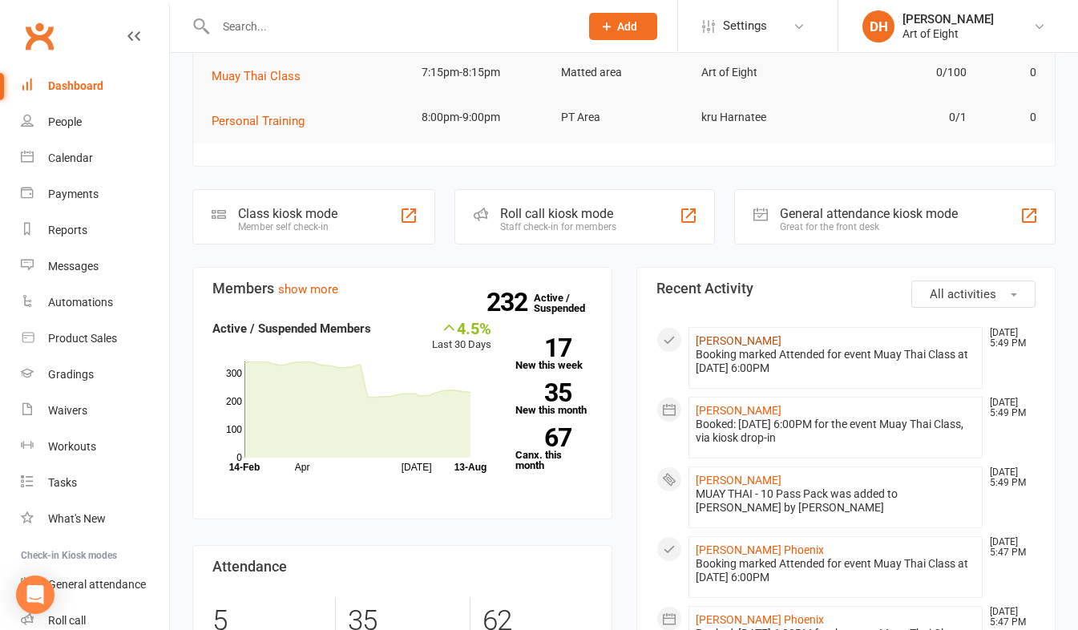
click at [716, 338] on link "Claire Pritchard" at bounding box center [739, 340] width 86 height 13
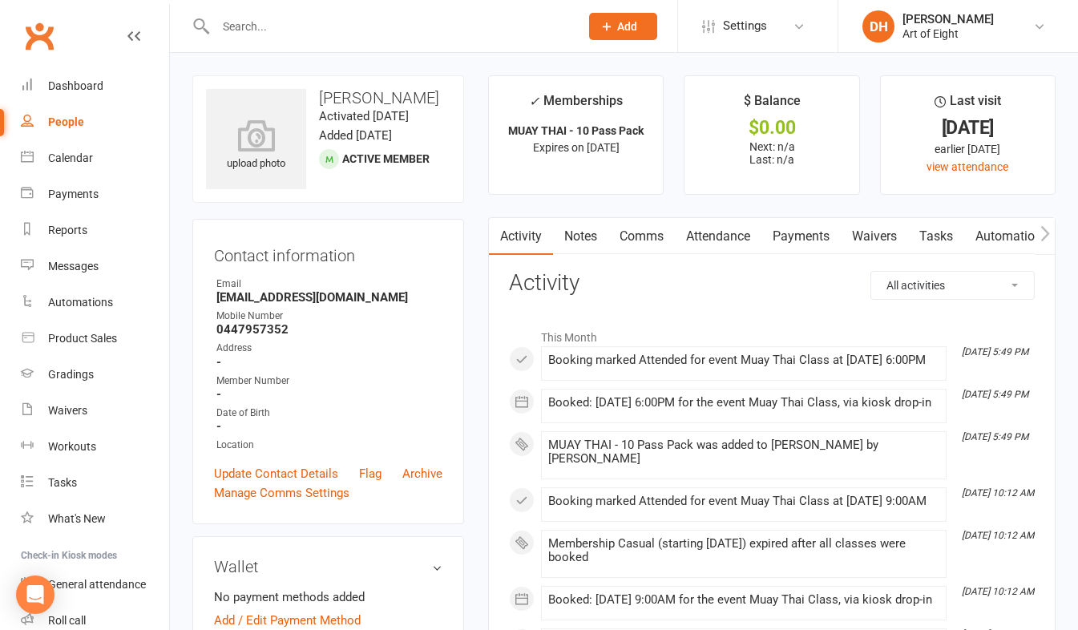
click at [797, 240] on link "Payments" at bounding box center [800, 236] width 79 height 37
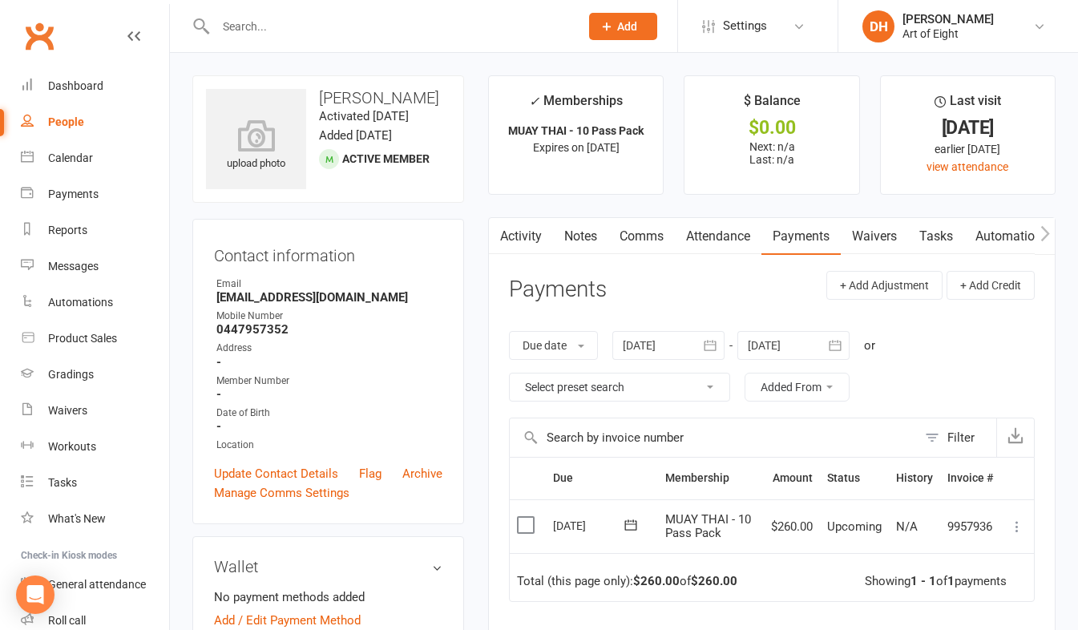
click at [1020, 525] on icon at bounding box center [1017, 526] width 16 height 16
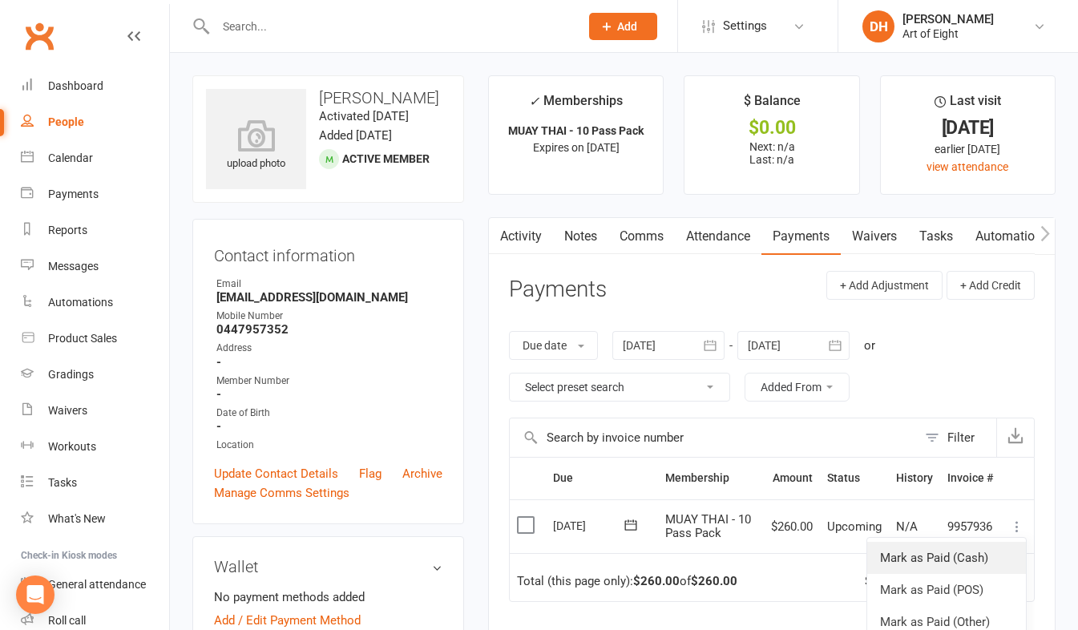
click at [934, 563] on link "Mark as Paid (Cash)" at bounding box center [946, 558] width 159 height 32
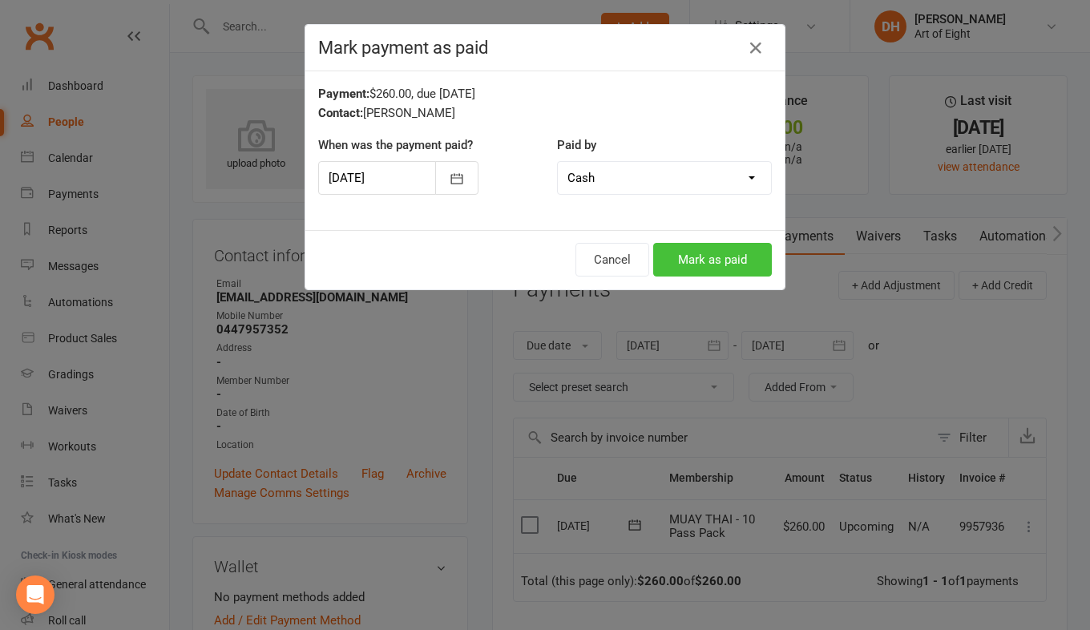
click at [662, 244] on button "Mark as paid" at bounding box center [712, 260] width 119 height 34
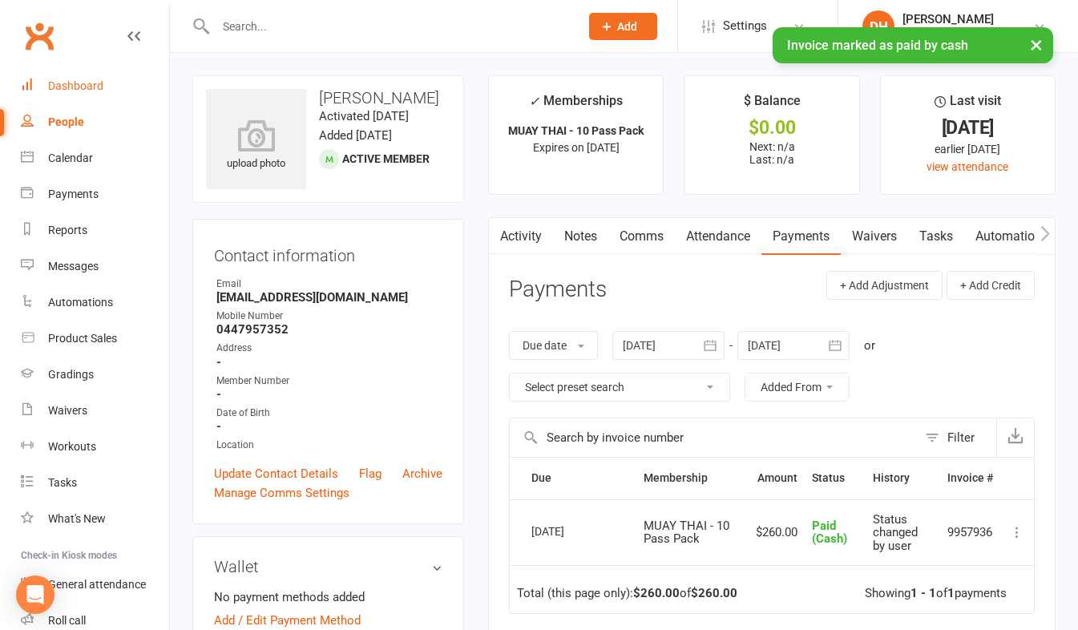
click at [83, 81] on div "Dashboard" at bounding box center [75, 85] width 55 height 13
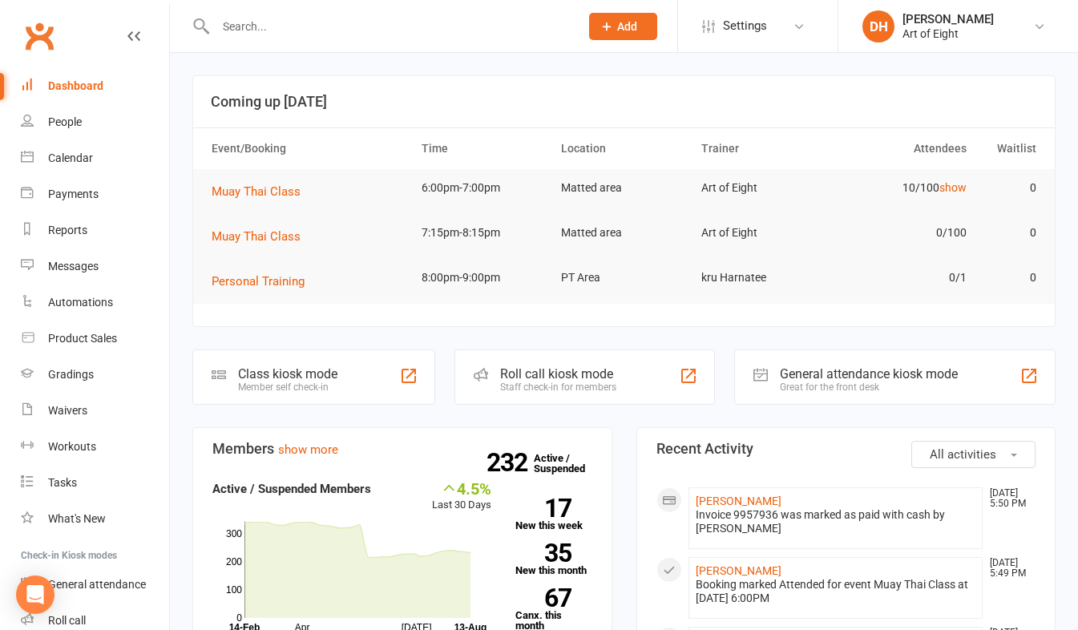
click at [251, 30] on input "text" at bounding box center [389, 26] width 357 height 22
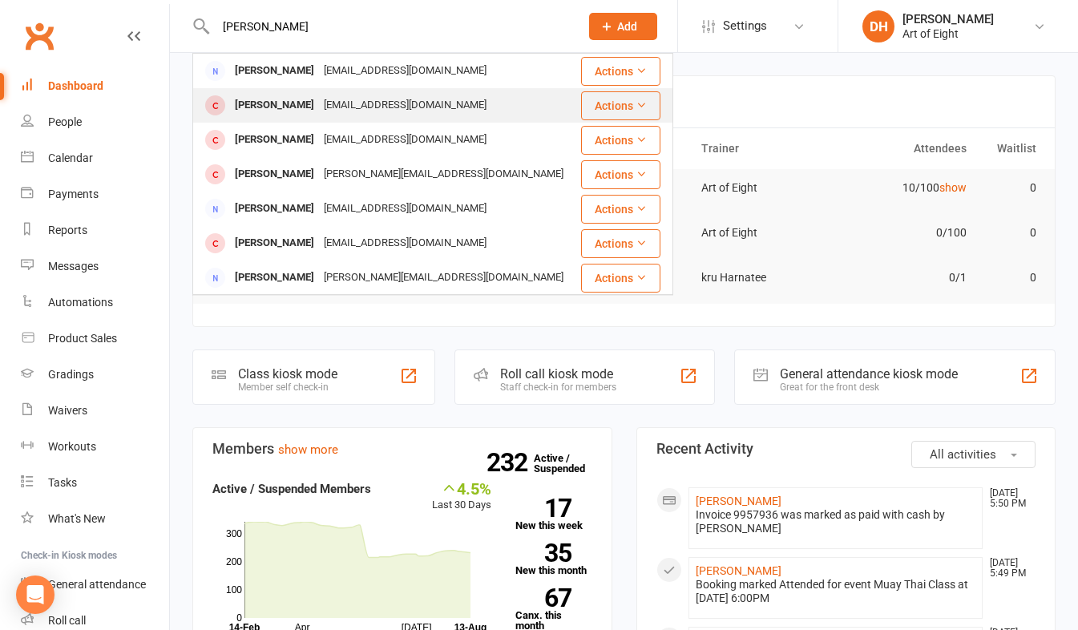
type input "david t"
click at [258, 106] on div "[PERSON_NAME]" at bounding box center [274, 105] width 89 height 23
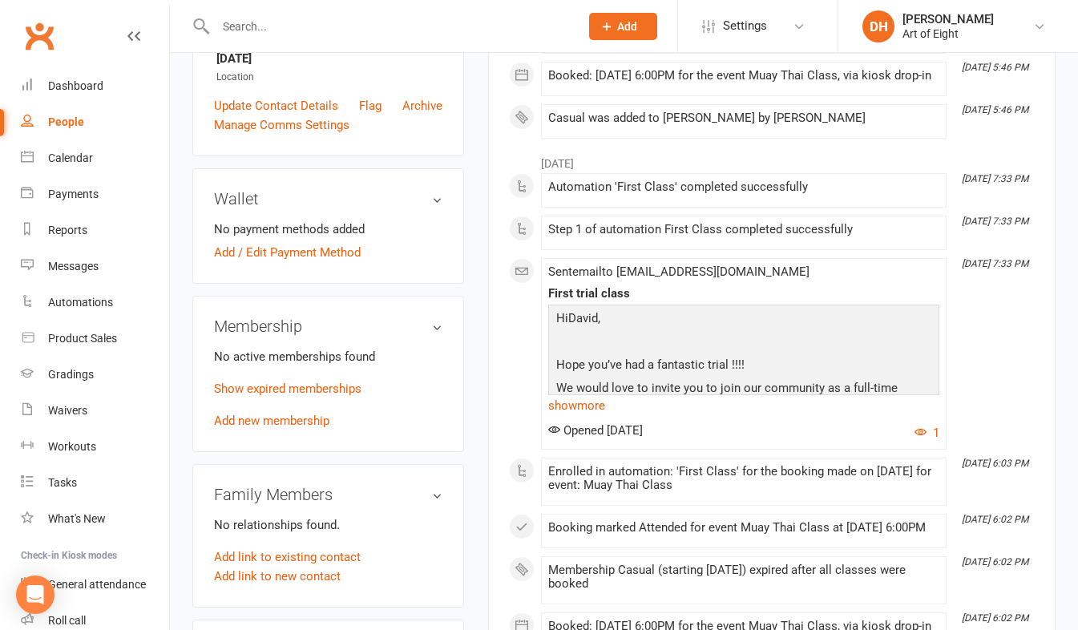
scroll to position [401, 0]
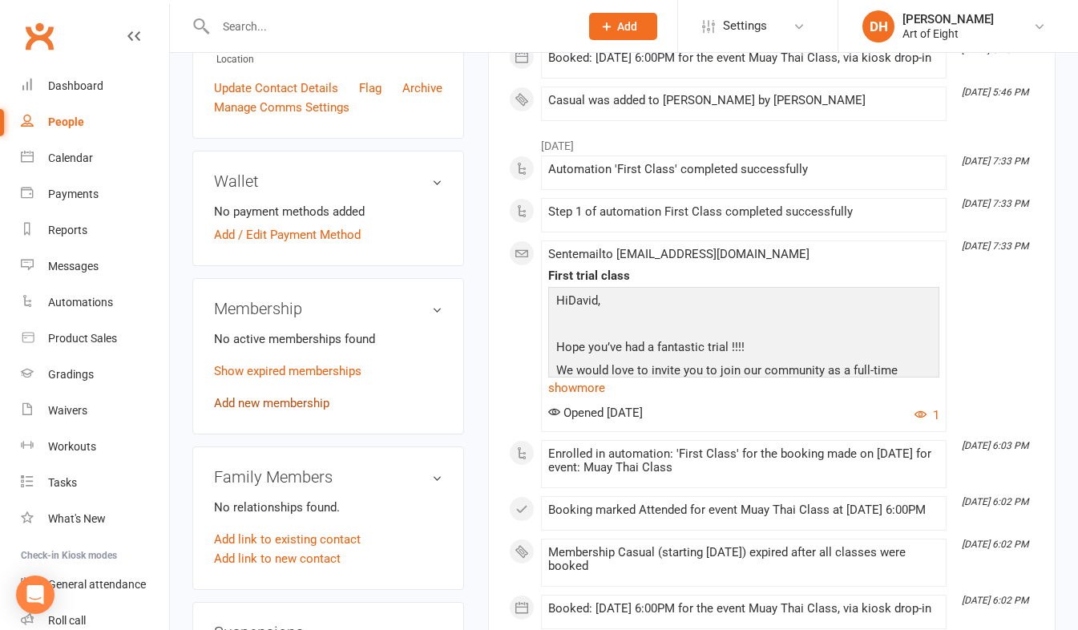
click at [258, 410] on link "Add new membership" at bounding box center [271, 403] width 115 height 14
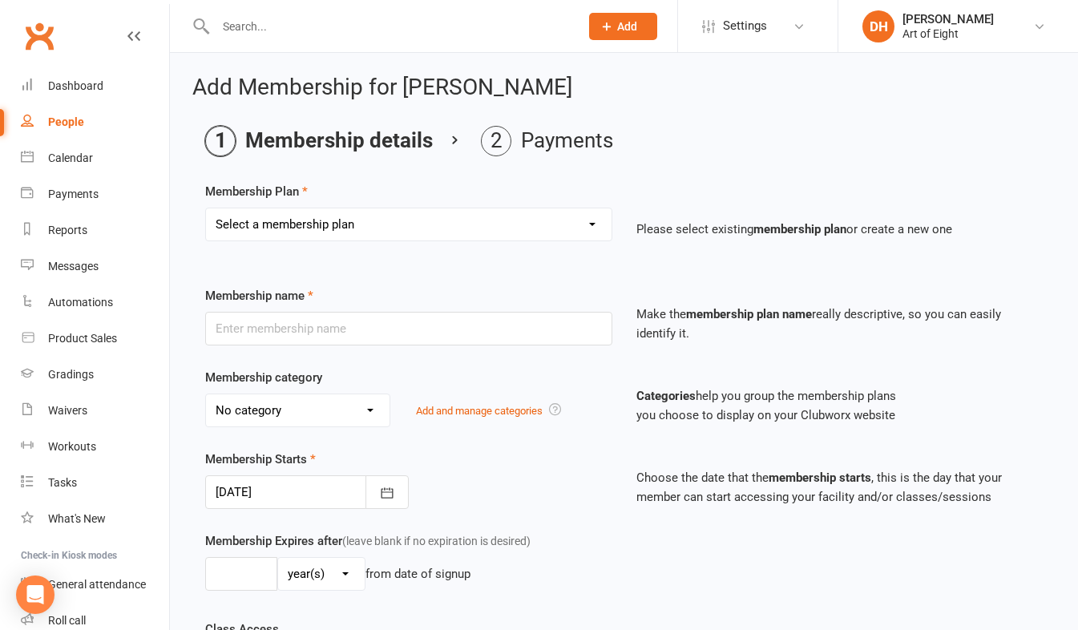
click at [297, 226] on select "Select a membership plan Create new Membership Plan MUAY THAI Adult - 12 Month …" at bounding box center [408, 224] width 405 height 32
select select "6"
click at [206, 208] on select "Select a membership plan Create new Membership Plan MUAY THAI Adult - 12 Month …" at bounding box center [408, 224] width 405 height 32
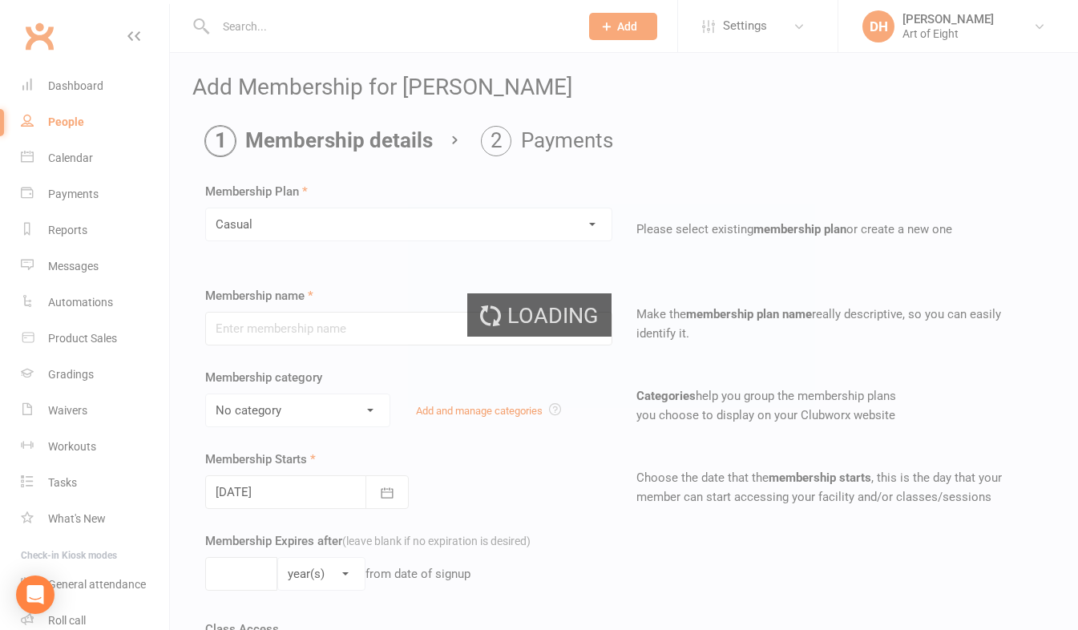
type input "Casual"
select select "2"
type input "0"
select select "1"
type input "1"
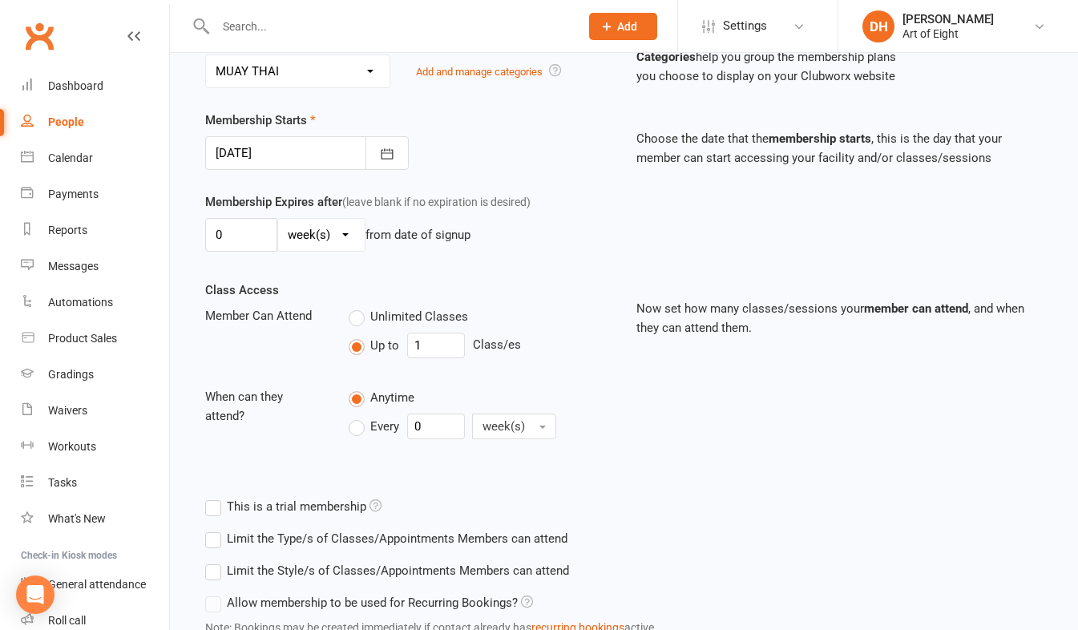
scroll to position [463, 0]
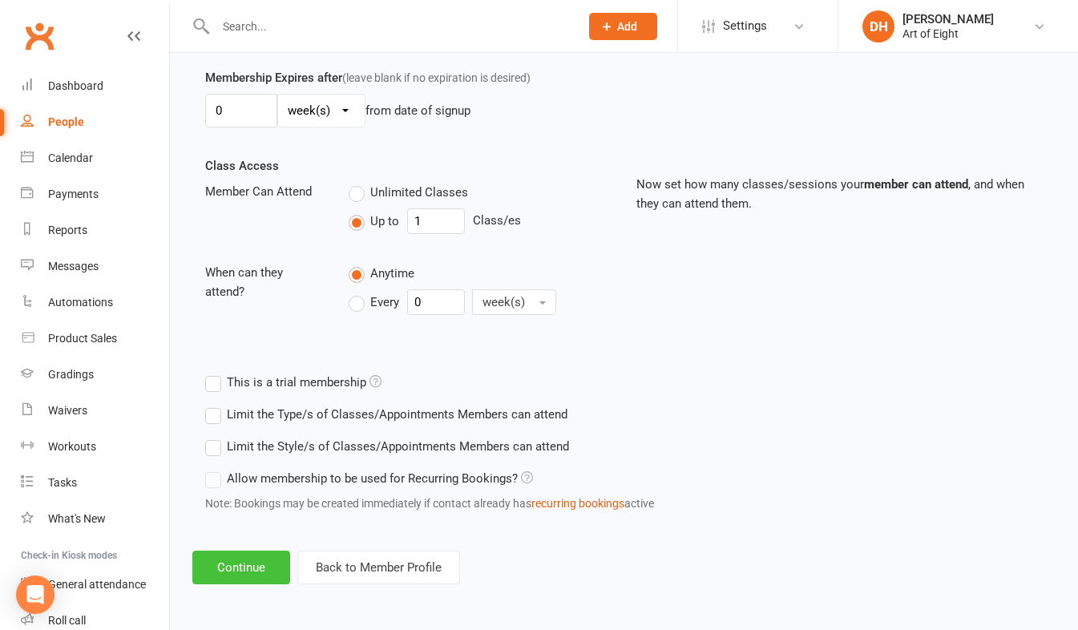
click at [256, 560] on button "Continue" at bounding box center [241, 568] width 98 height 34
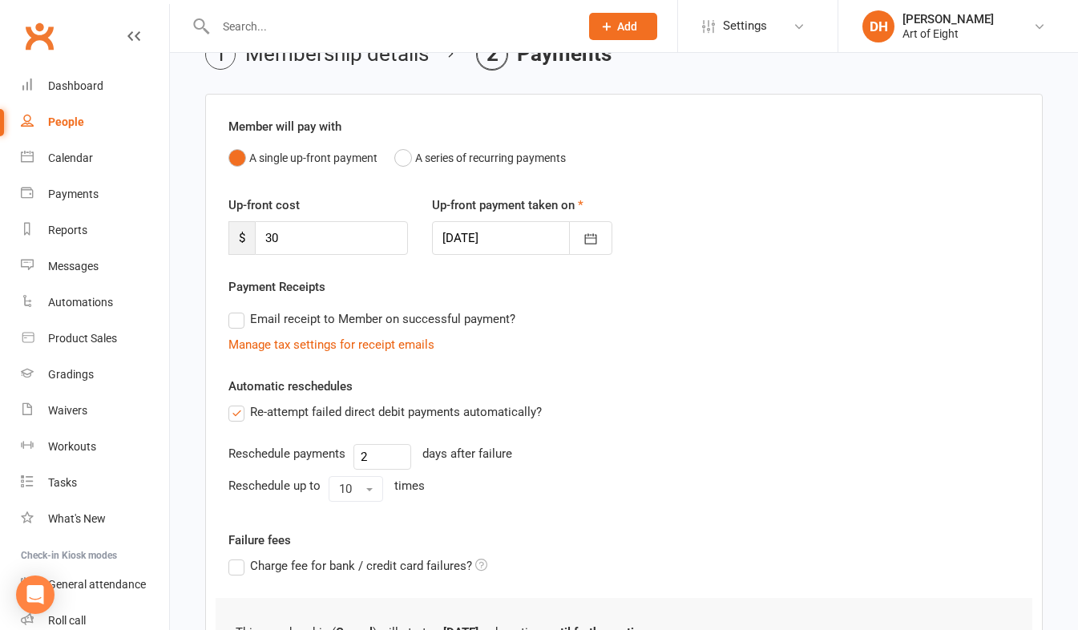
scroll to position [0, 0]
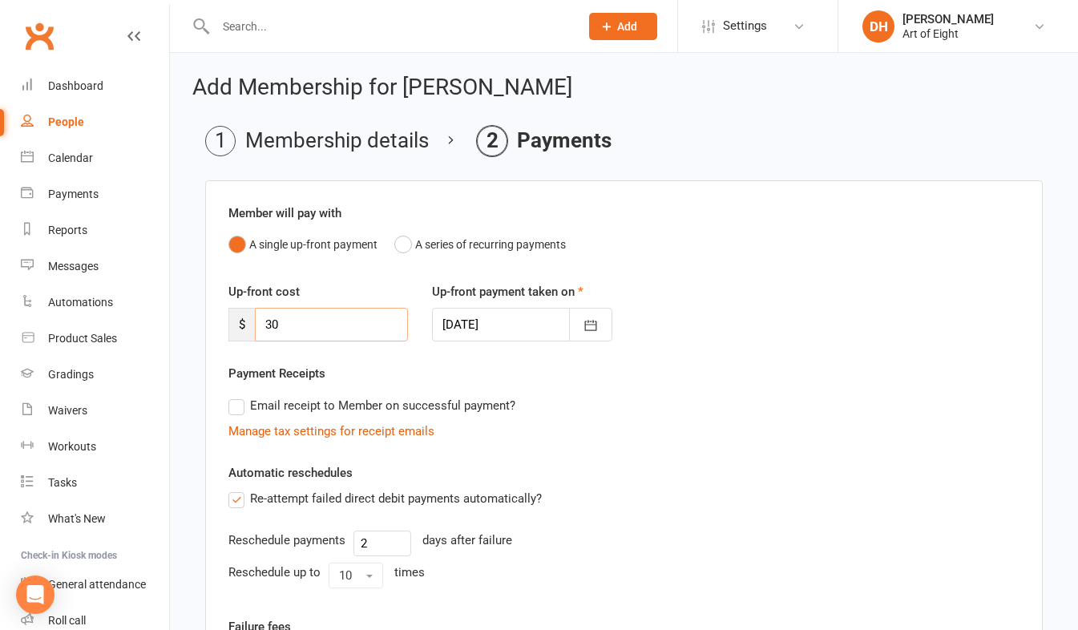
drag, startPoint x: 287, startPoint y: 325, endPoint x: 233, endPoint y: 325, distance: 53.7
click at [233, 325] on div "$ 30" at bounding box center [317, 325] width 179 height 34
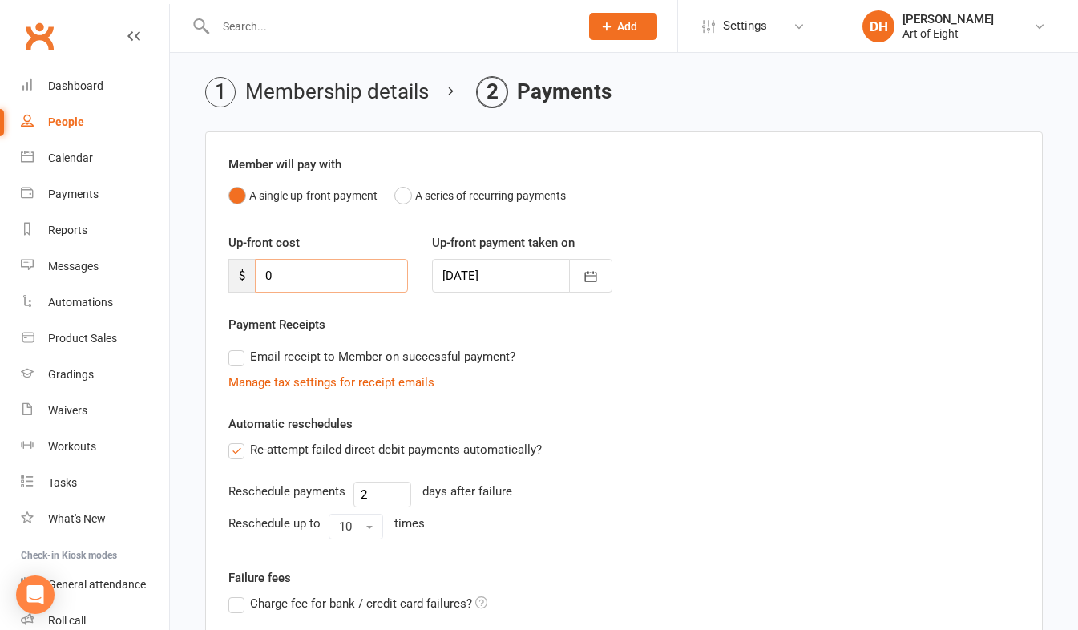
scroll to position [243, 0]
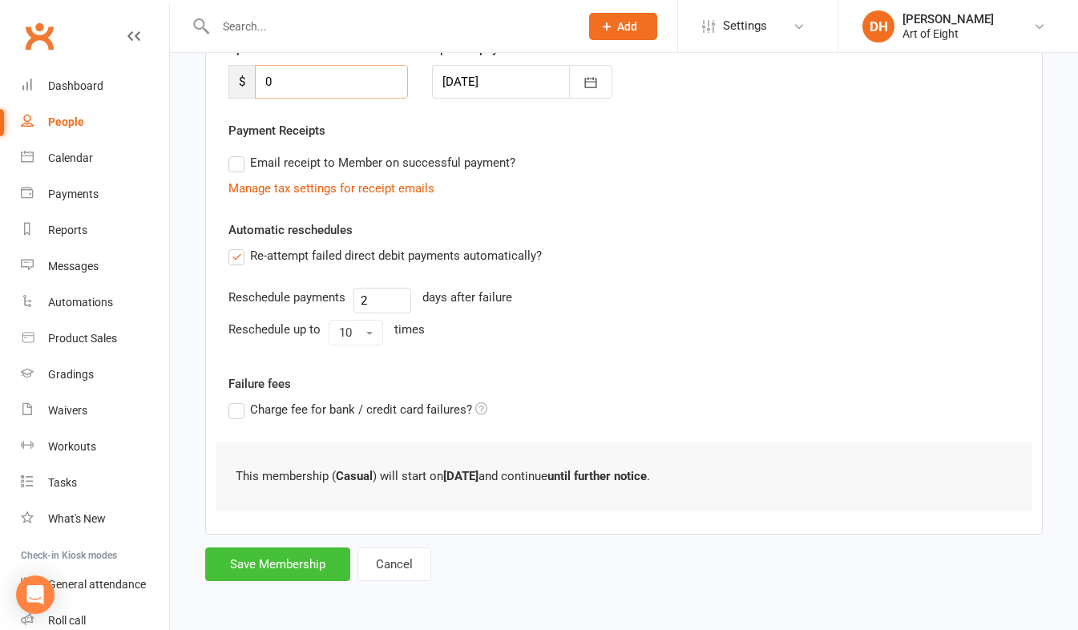
type input "0"
click at [287, 557] on button "Save Membership" at bounding box center [277, 564] width 145 height 34
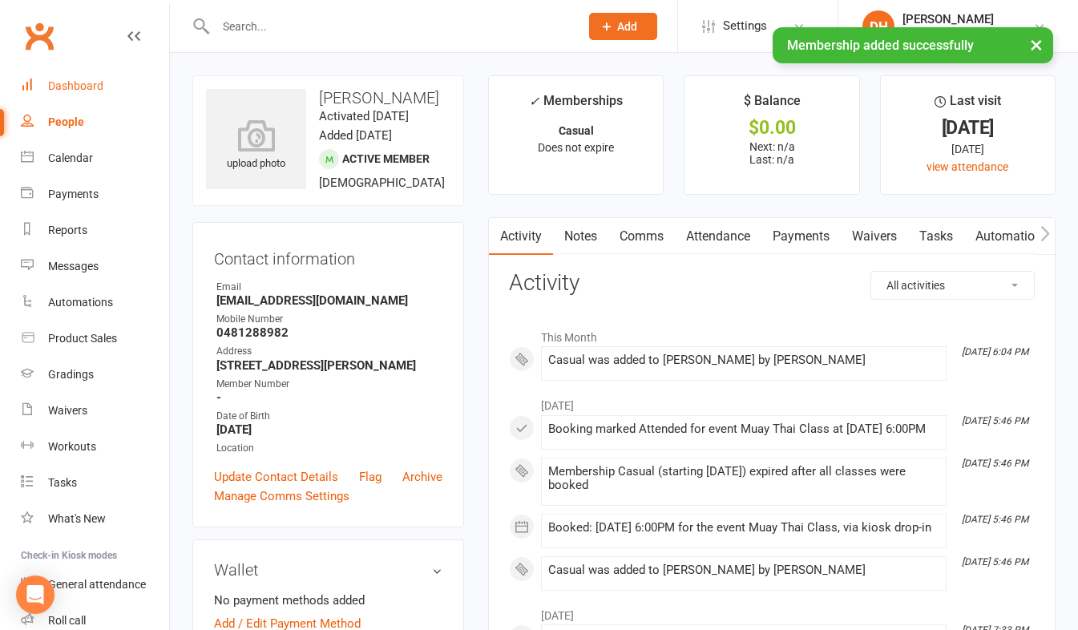
click at [70, 87] on div "Dashboard" at bounding box center [75, 85] width 55 height 13
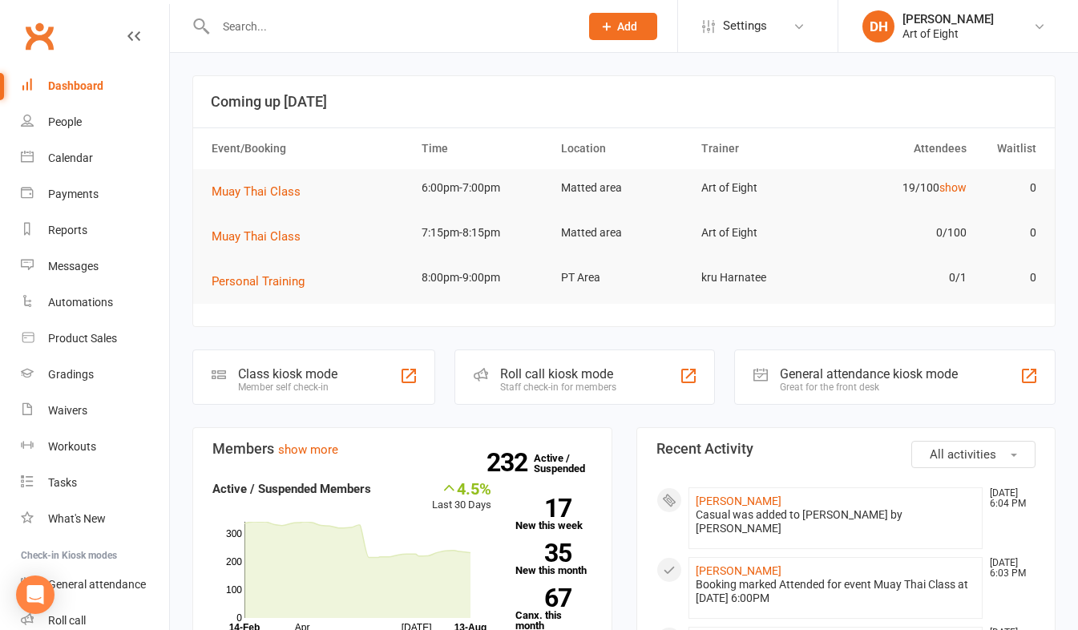
click at [532, 381] on div "Staff check-in for members" at bounding box center [558, 386] width 116 height 11
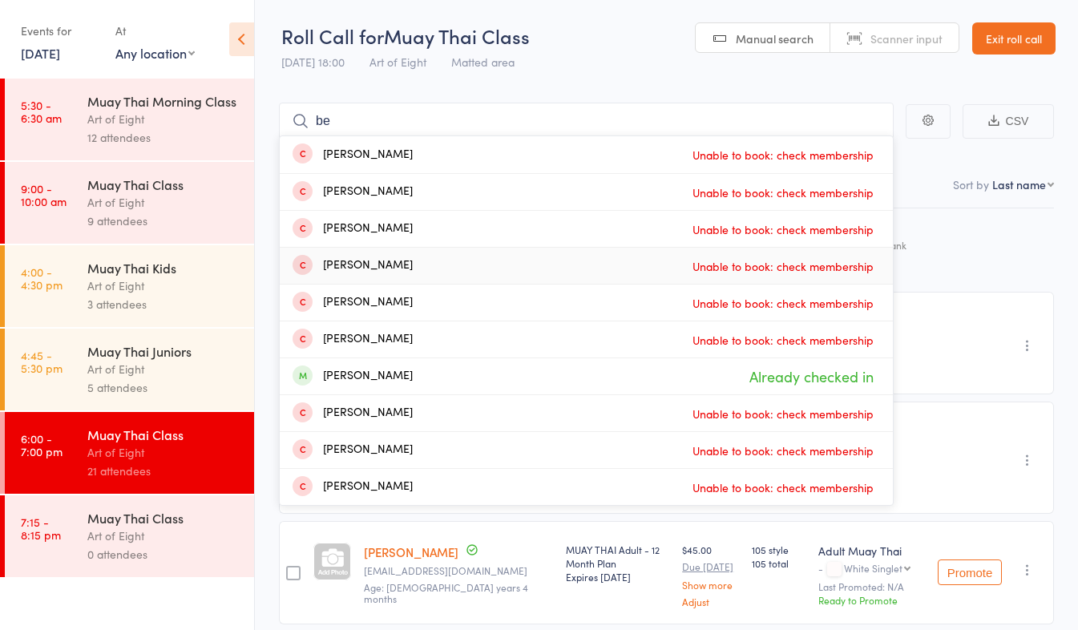
type input "b"
type input "c"
type input "patrick"
click at [840, 376] on link "Drop in" at bounding box center [851, 376] width 52 height 25
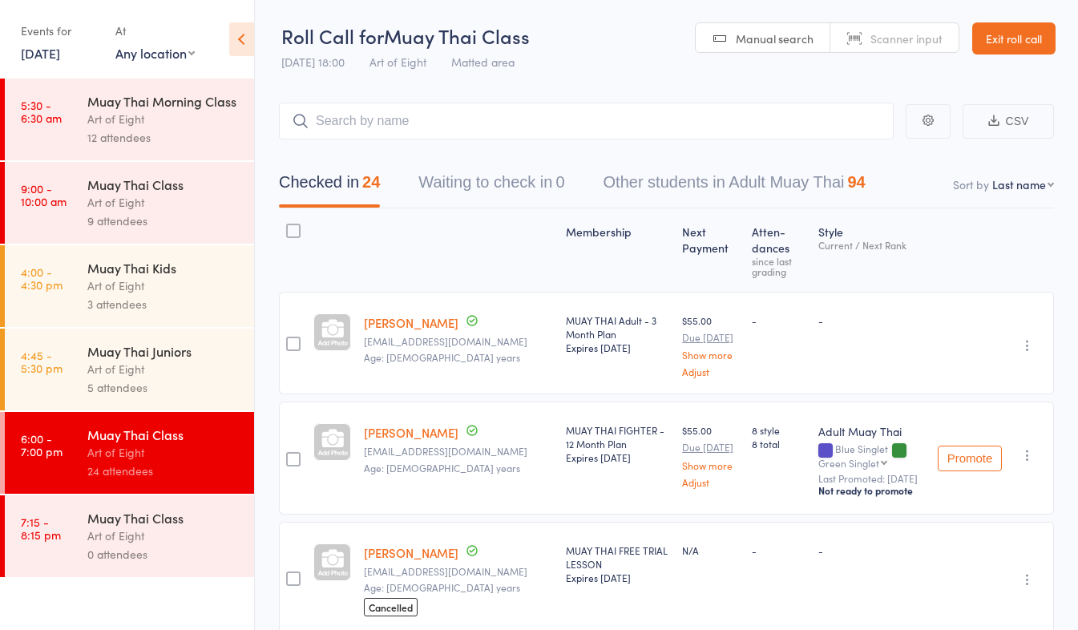
drag, startPoint x: 1015, startPoint y: 34, endPoint x: 969, endPoint y: 64, distance: 55.6
click at [1015, 34] on link "Exit roll call" at bounding box center [1013, 38] width 83 height 32
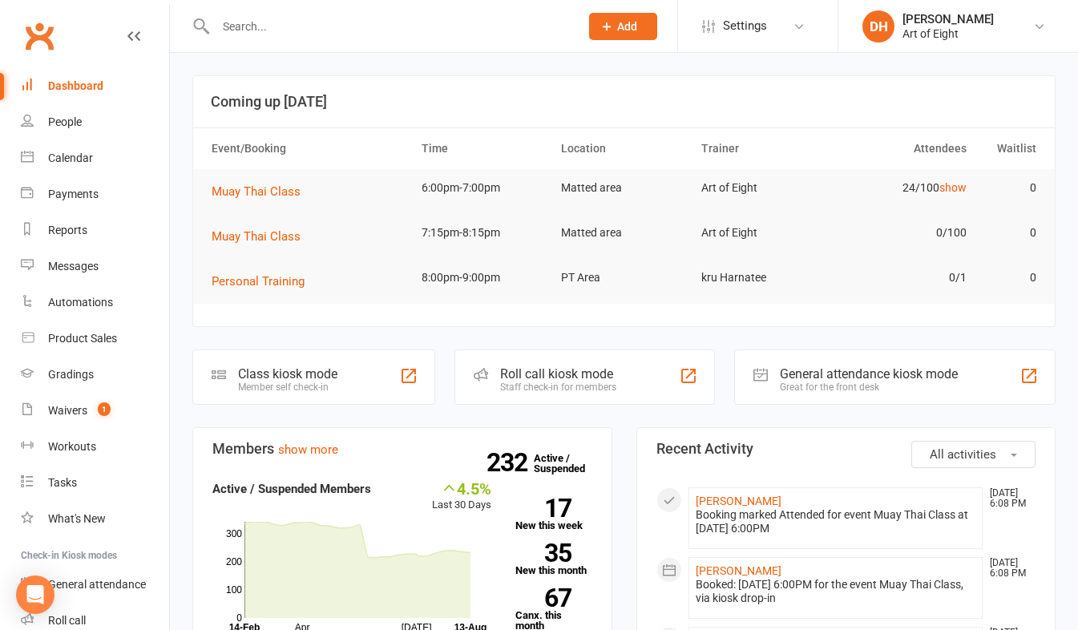
click at [264, 21] on input "text" at bounding box center [389, 26] width 357 height 22
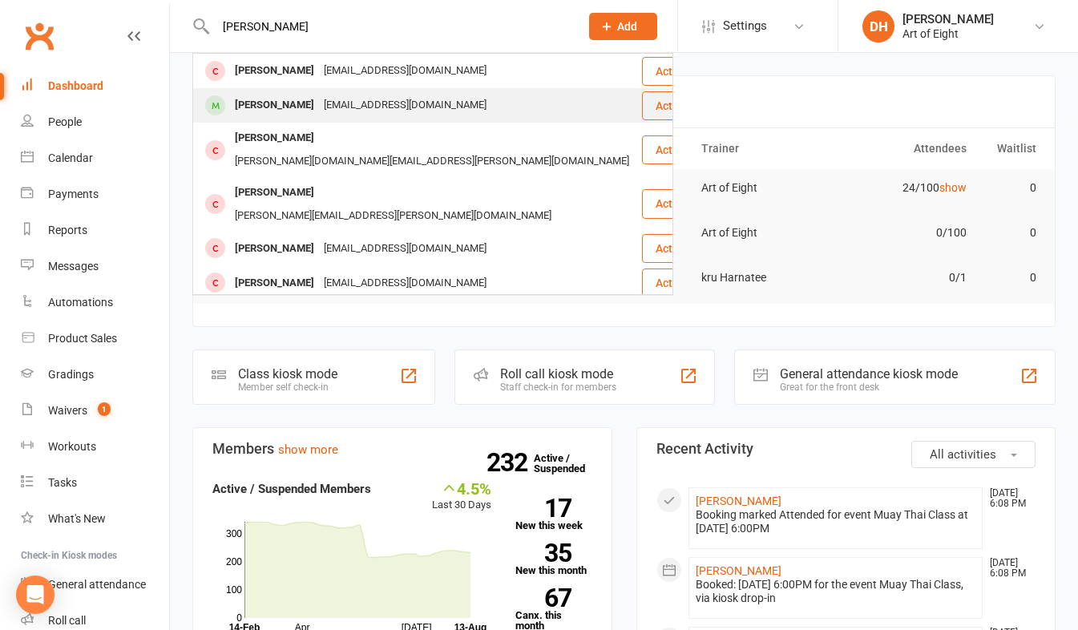
type input "[PERSON_NAME]"
click at [258, 99] on div "[PERSON_NAME]" at bounding box center [274, 105] width 89 height 23
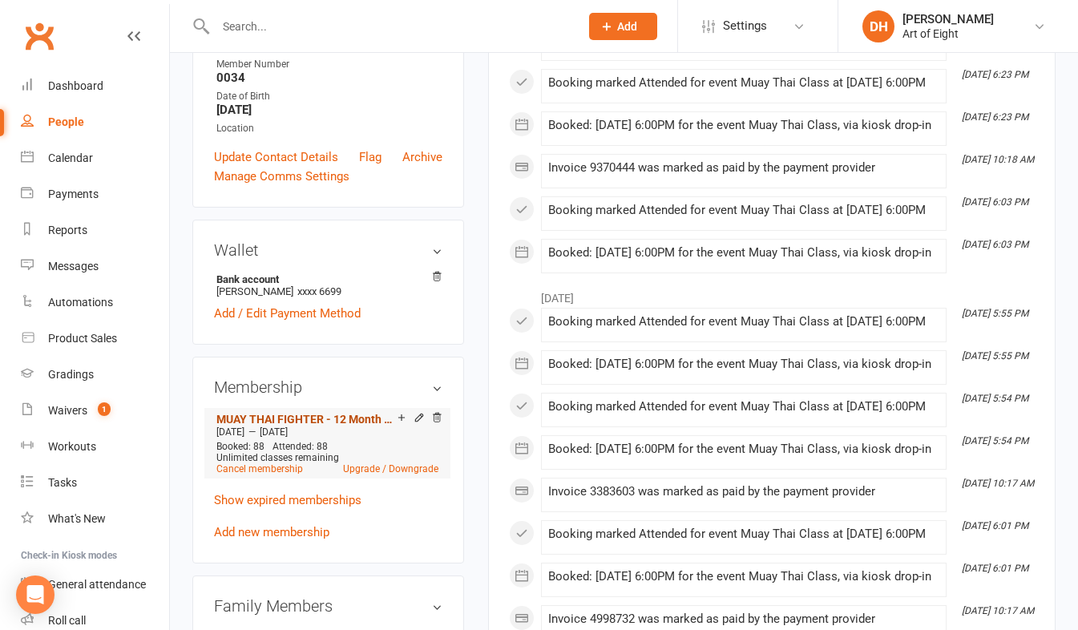
scroll to position [401, 0]
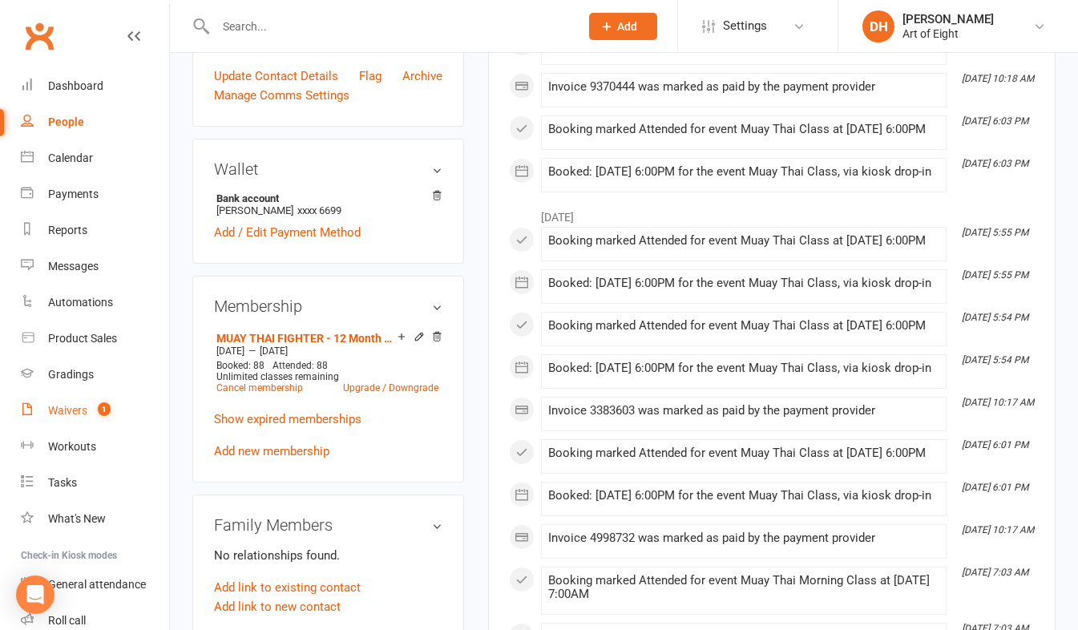
click at [77, 411] on div "Waivers" at bounding box center [67, 410] width 39 height 13
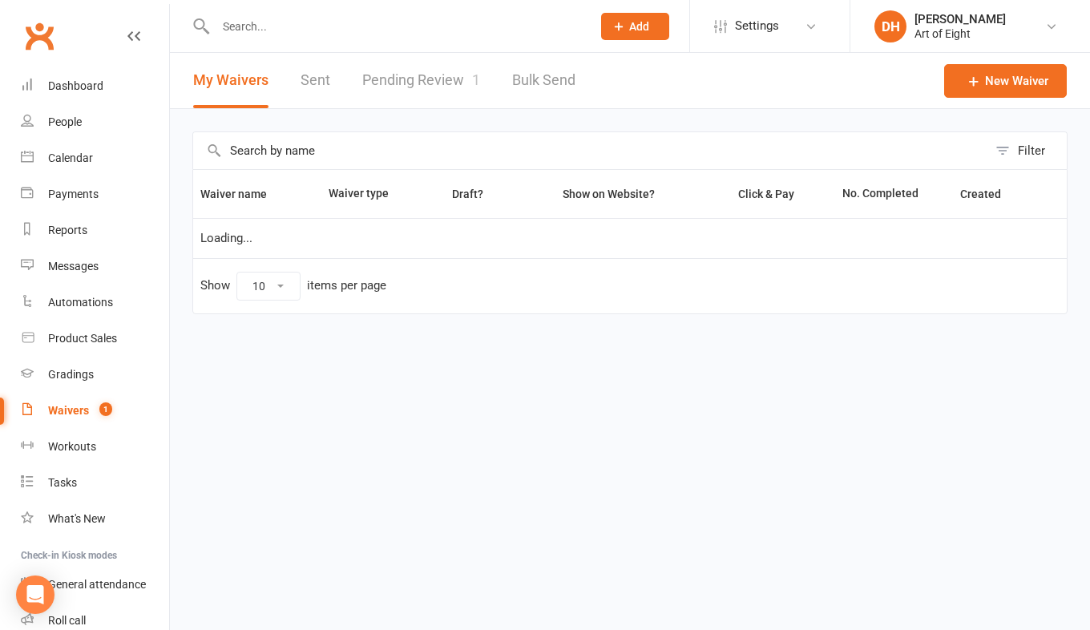
click at [404, 72] on link "Pending Review 1" at bounding box center [421, 80] width 118 height 55
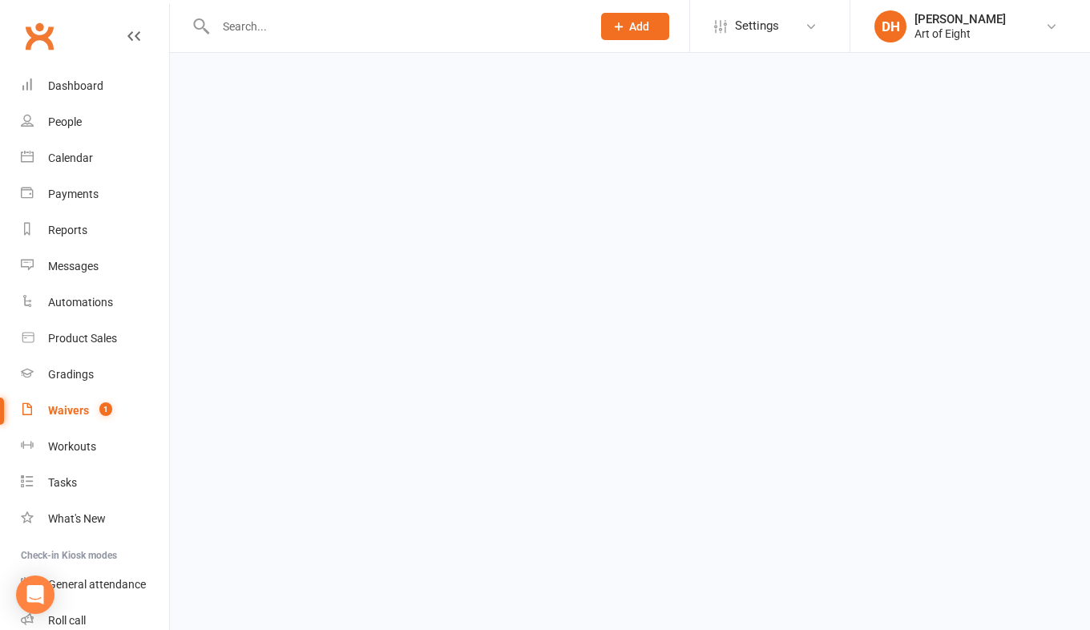
select select "50"
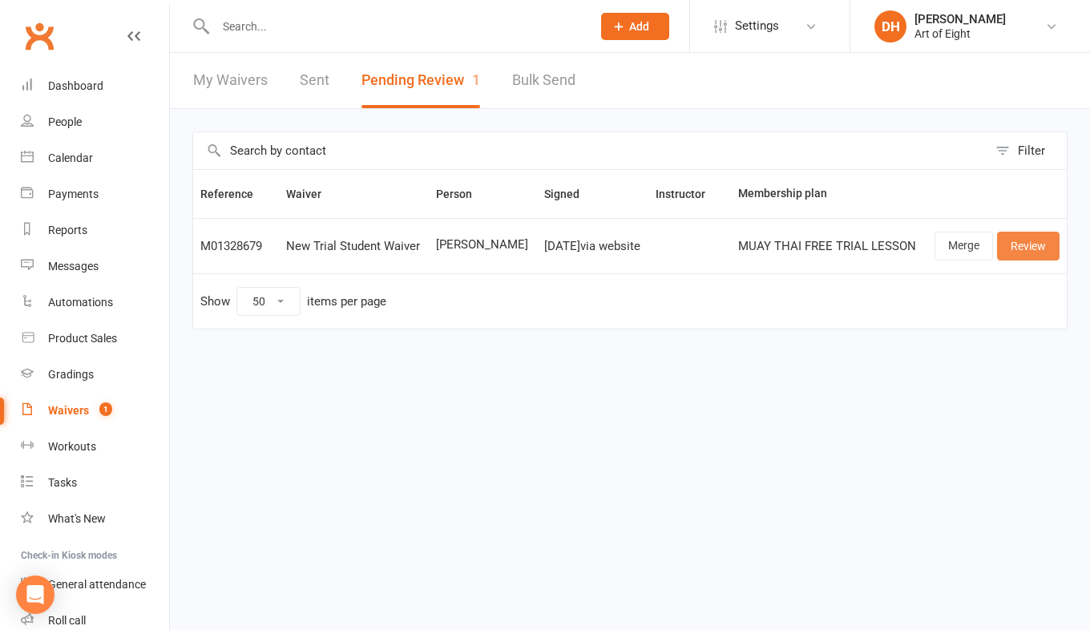
click at [1021, 244] on link "Review" at bounding box center [1028, 246] width 63 height 29
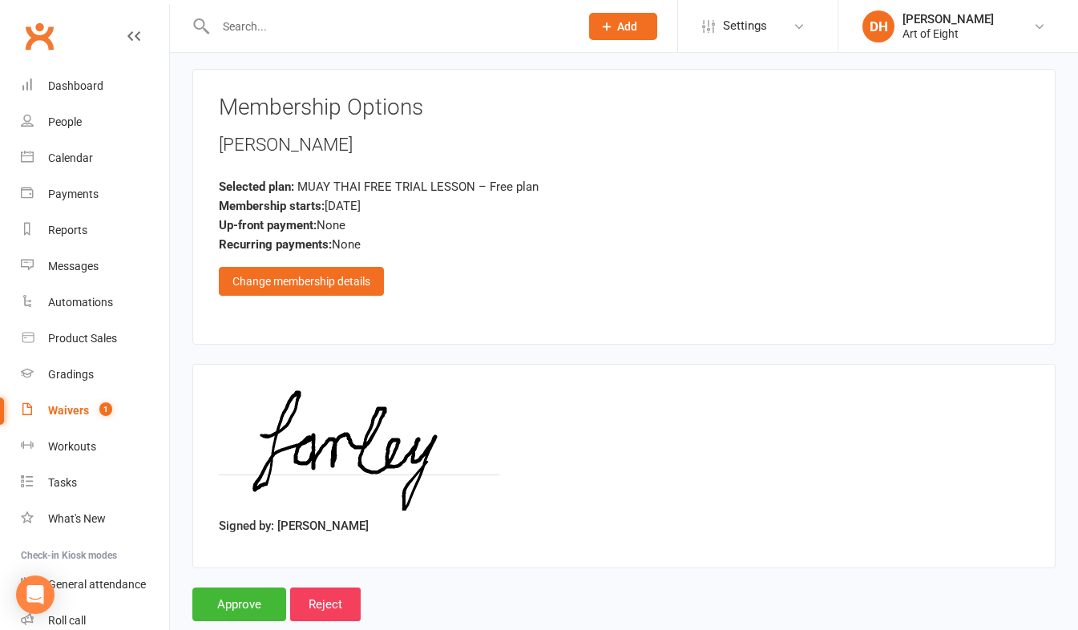
scroll to position [2661, 0]
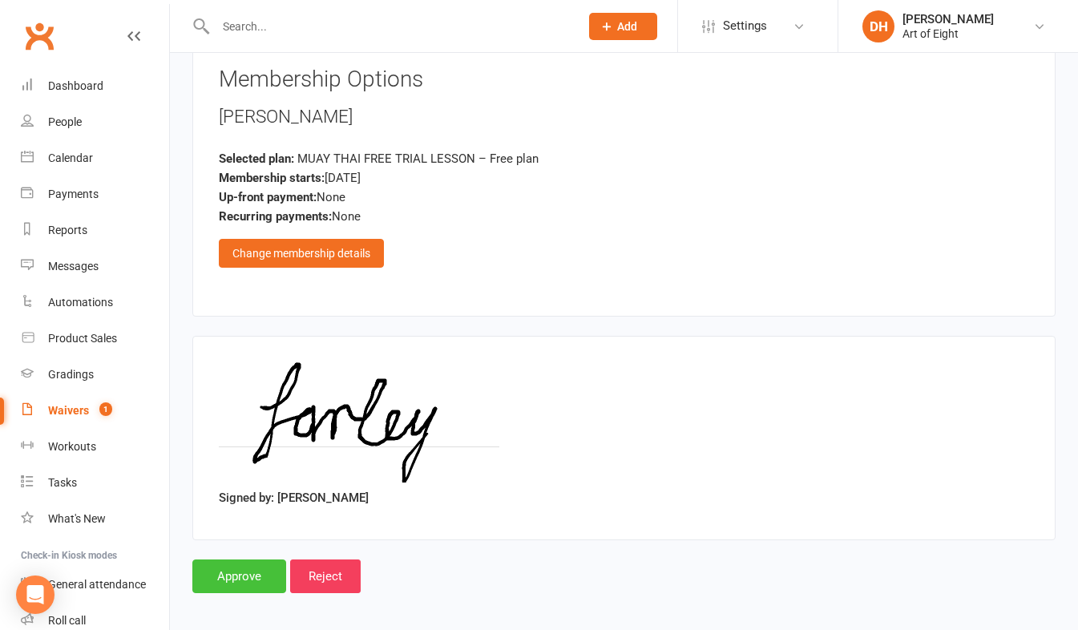
click at [254, 573] on input "Approve" at bounding box center [239, 576] width 94 height 34
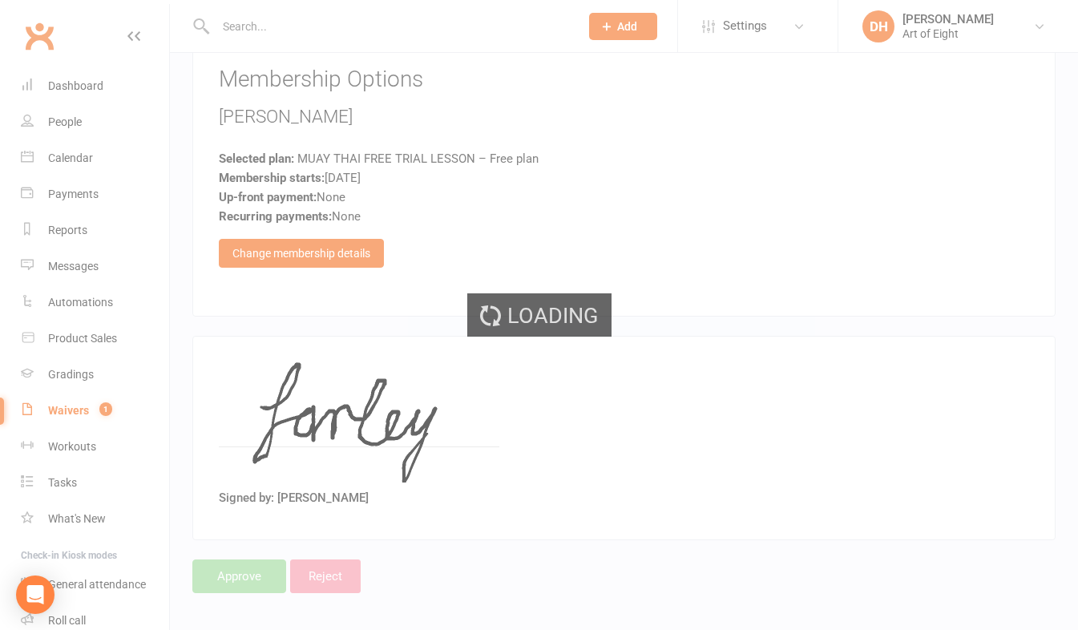
select select "50"
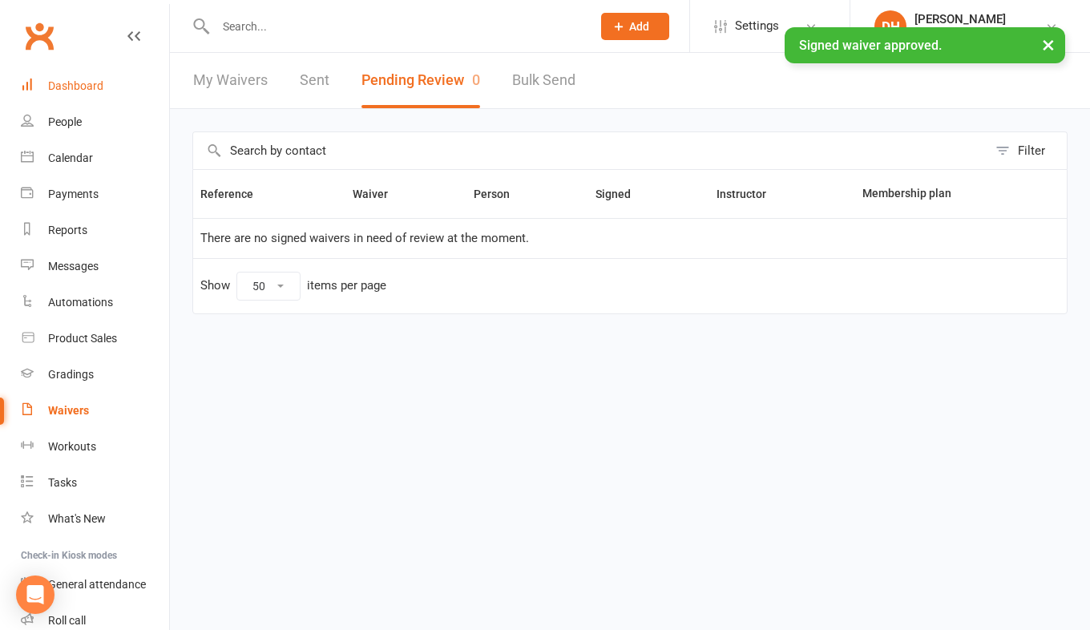
click at [71, 85] on div "Dashboard" at bounding box center [75, 85] width 55 height 13
